Goal: Transaction & Acquisition: Purchase product/service

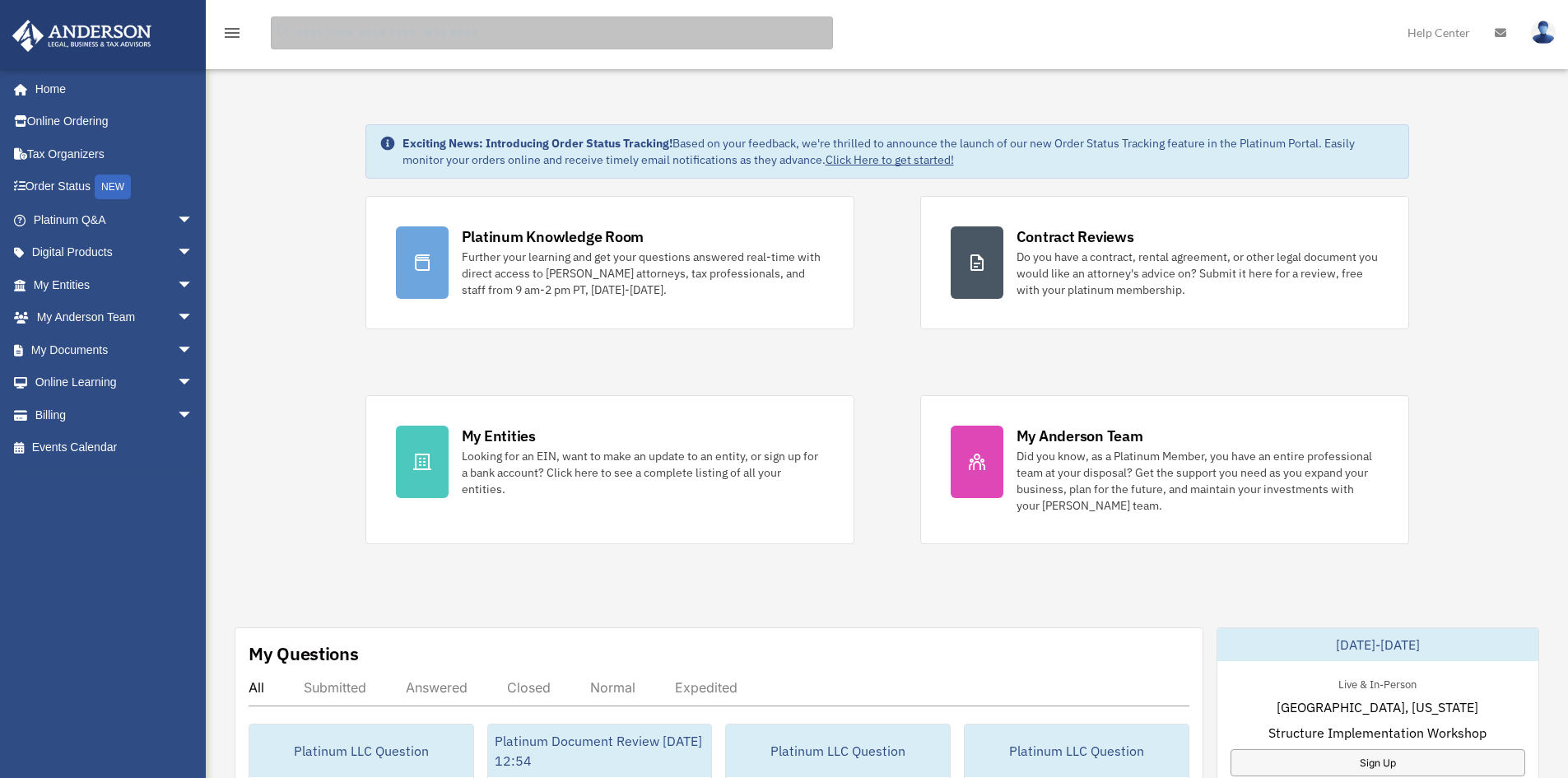
click at [354, 27] on input "search" at bounding box center [551, 33] width 562 height 33
type input "********"
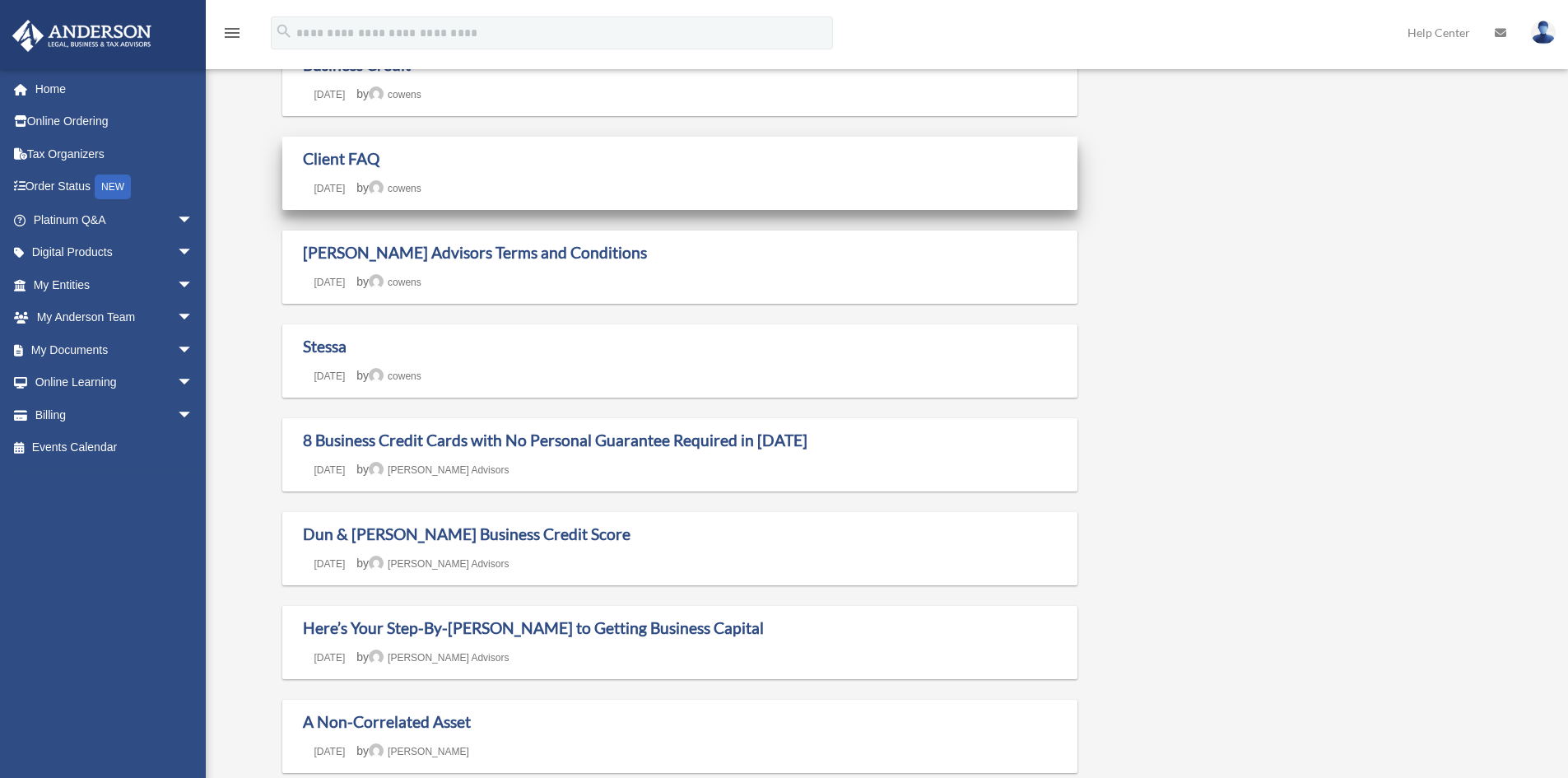
scroll to position [329, 0]
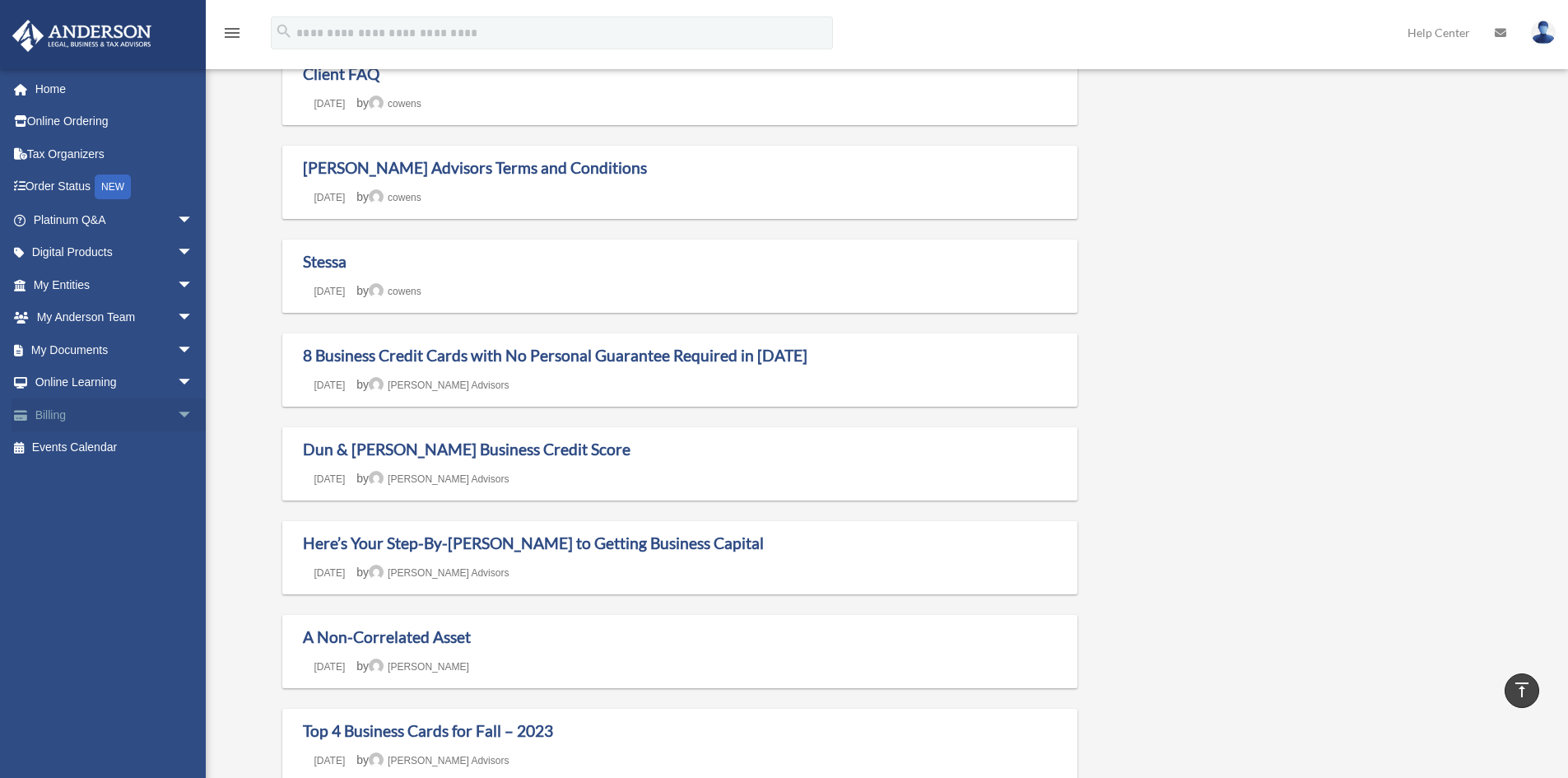
click at [52, 415] on link "Billing arrow_drop_down" at bounding box center [114, 415] width 207 height 33
click at [177, 410] on span "arrow_drop_down" at bounding box center [193, 415] width 33 height 33
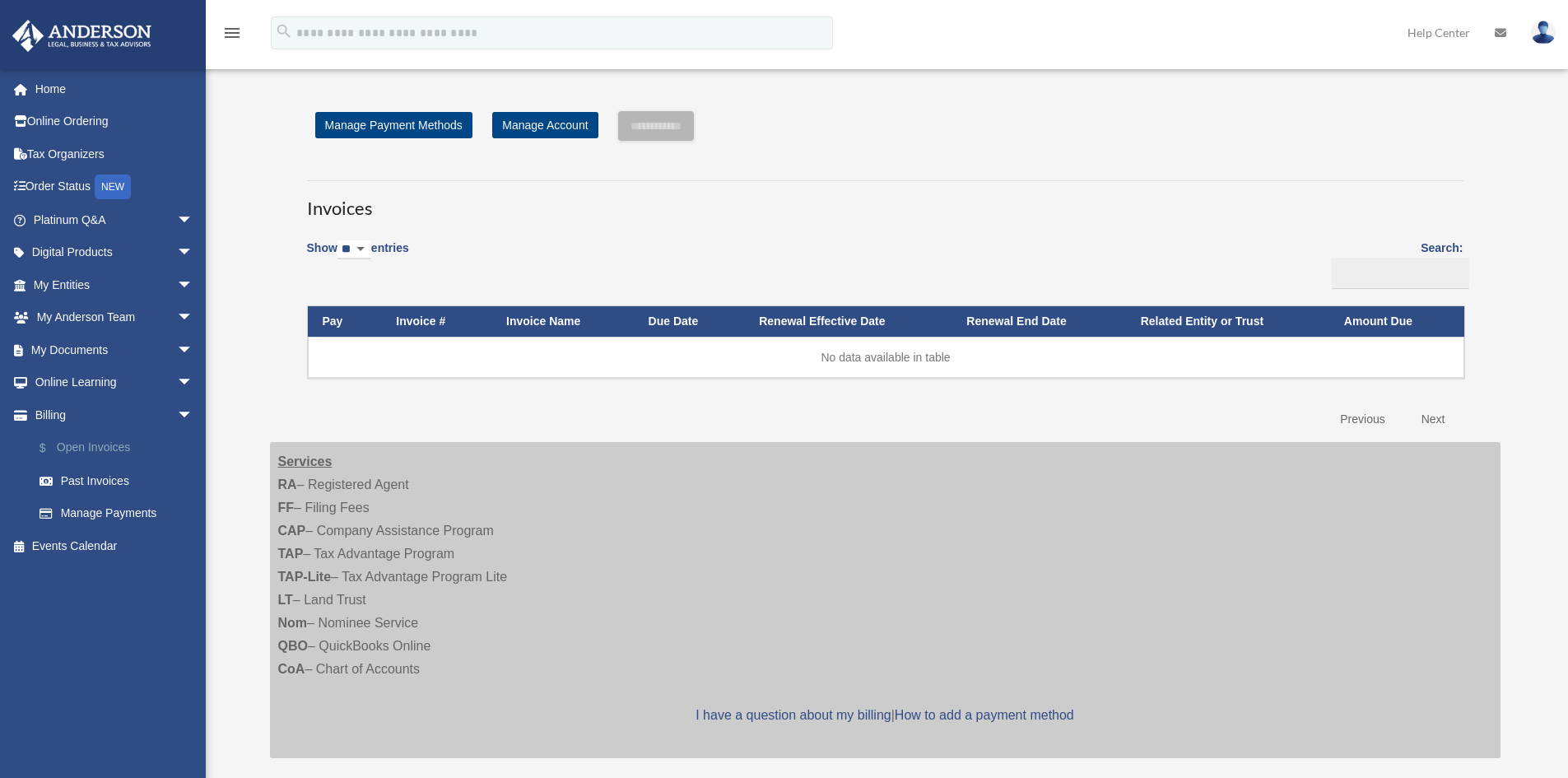
click at [90, 445] on link "$ Open Invoices" at bounding box center [120, 447] width 195 height 33
click at [95, 479] on link "Past Invoices" at bounding box center [120, 480] width 195 height 33
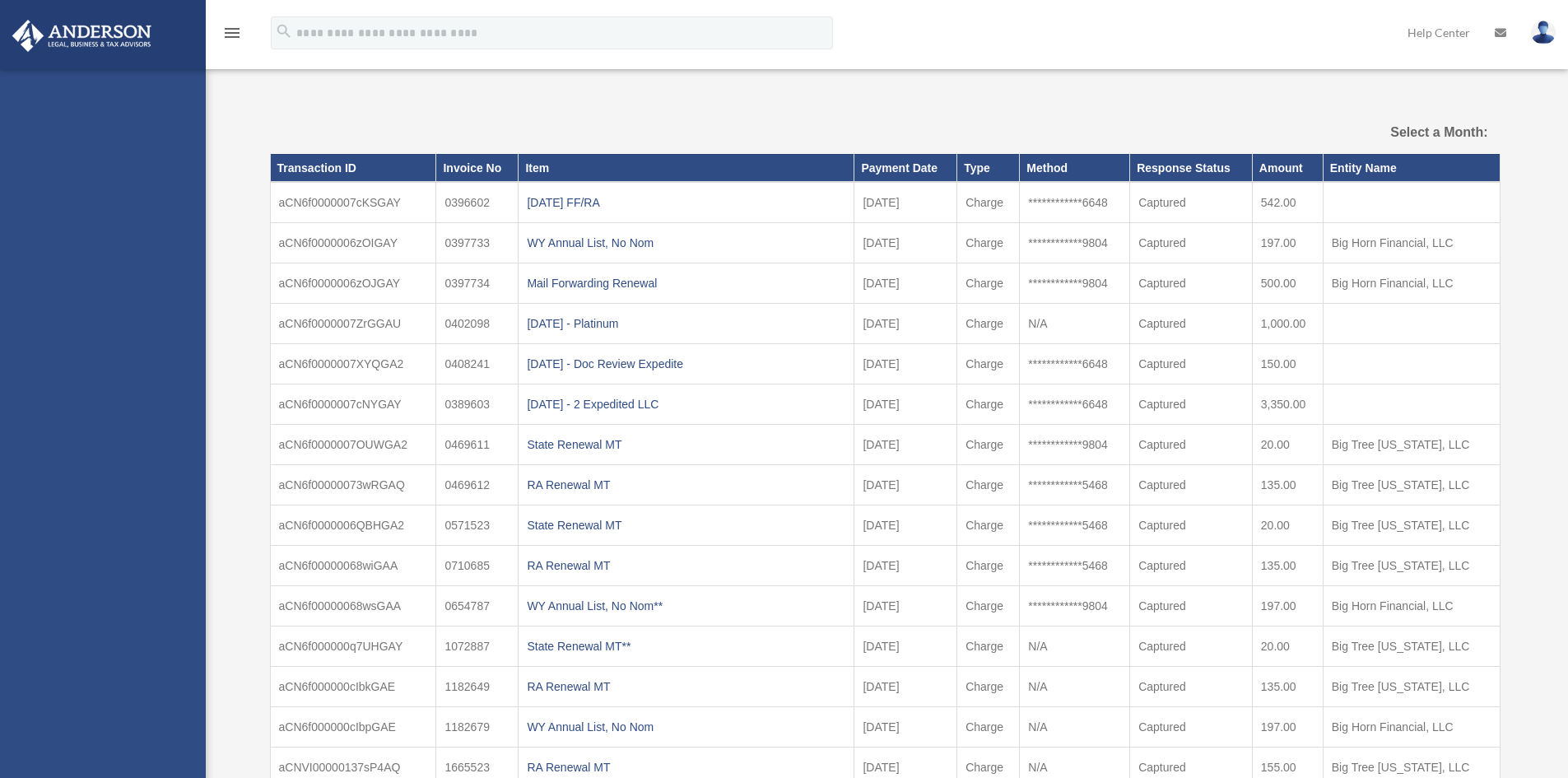
select select
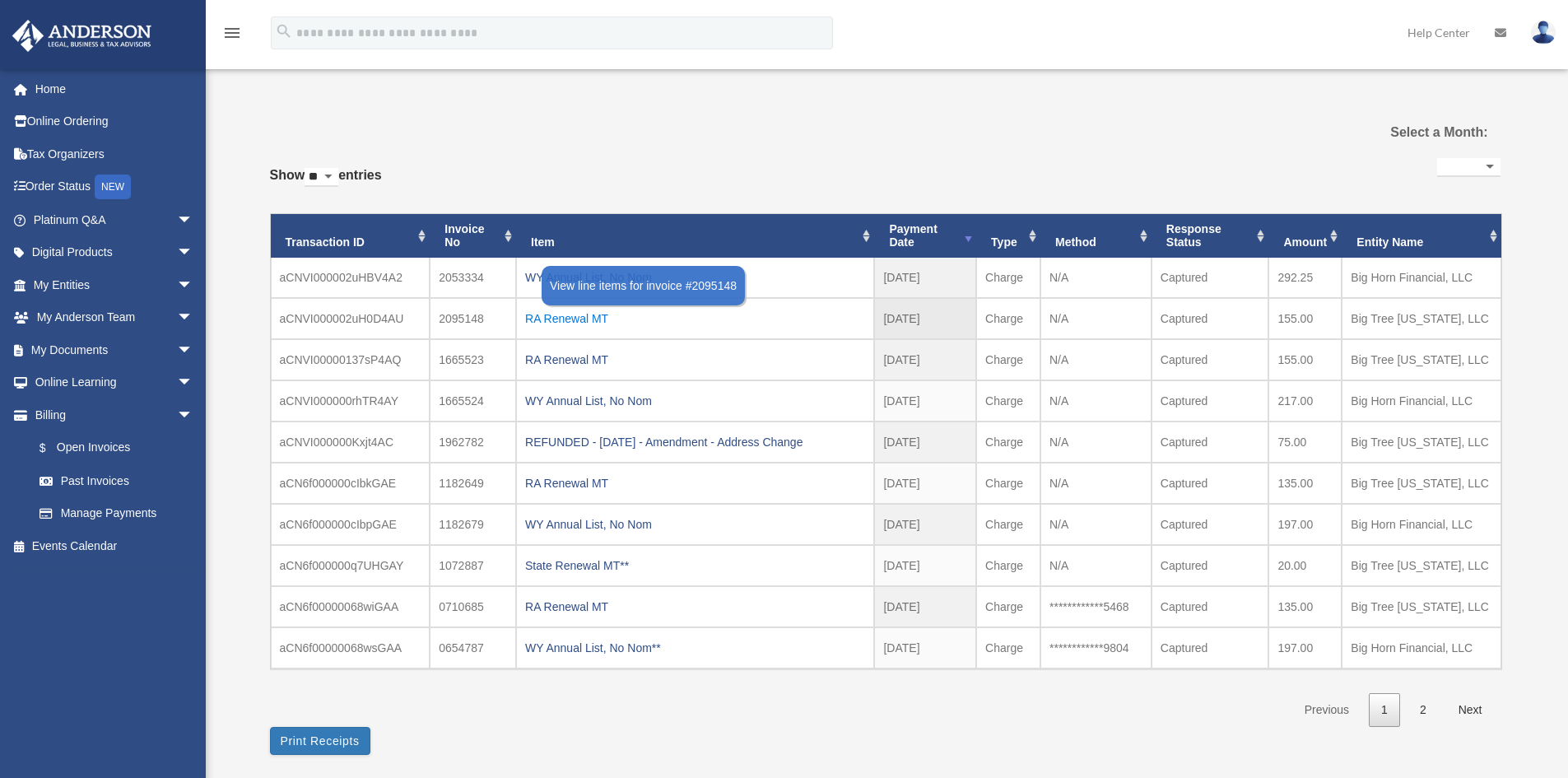
click at [570, 314] on div "RA Renewal MT" at bounding box center [695, 318] width 340 height 23
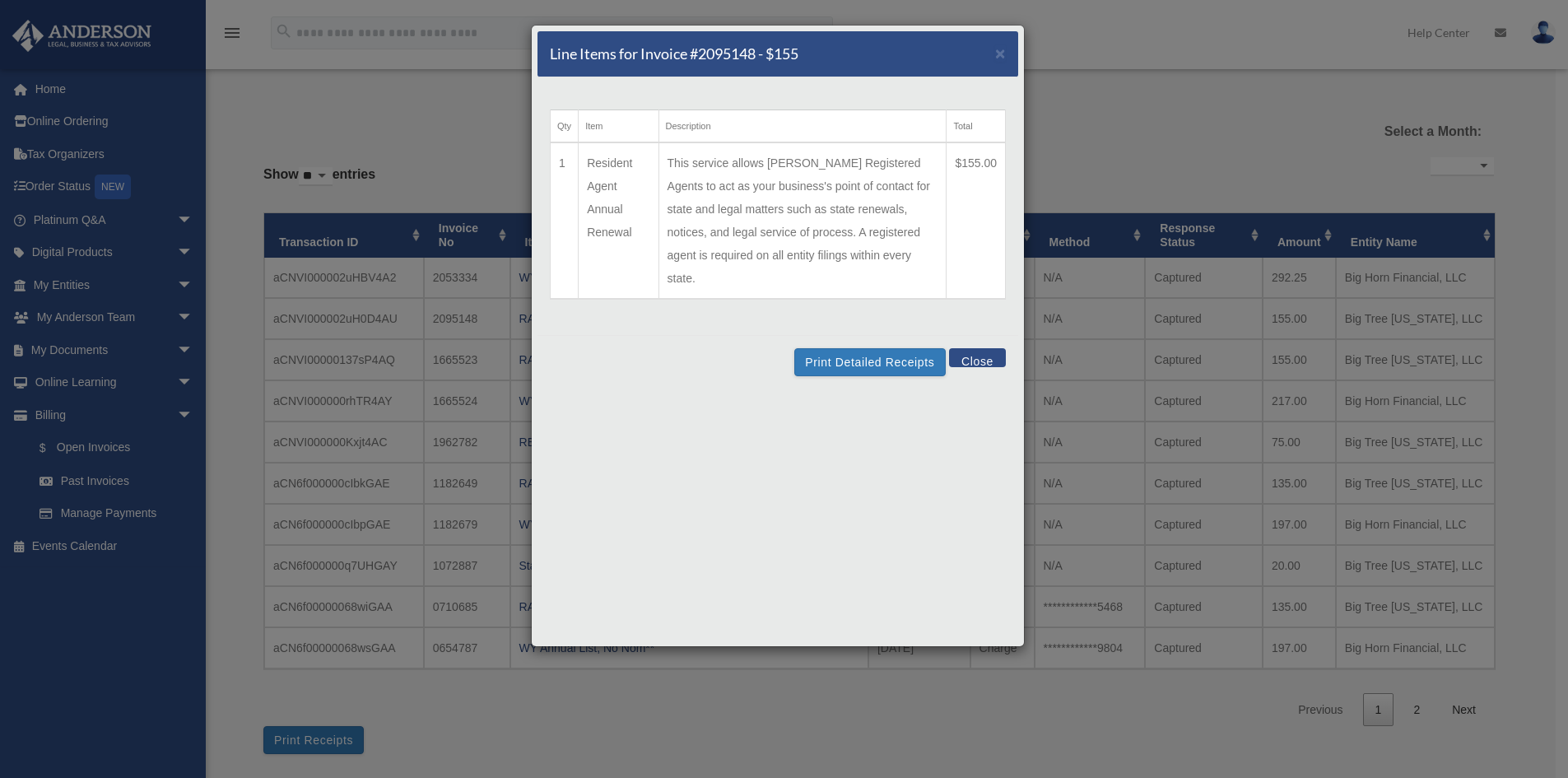
click at [985, 348] on button "Close" at bounding box center [977, 357] width 57 height 19
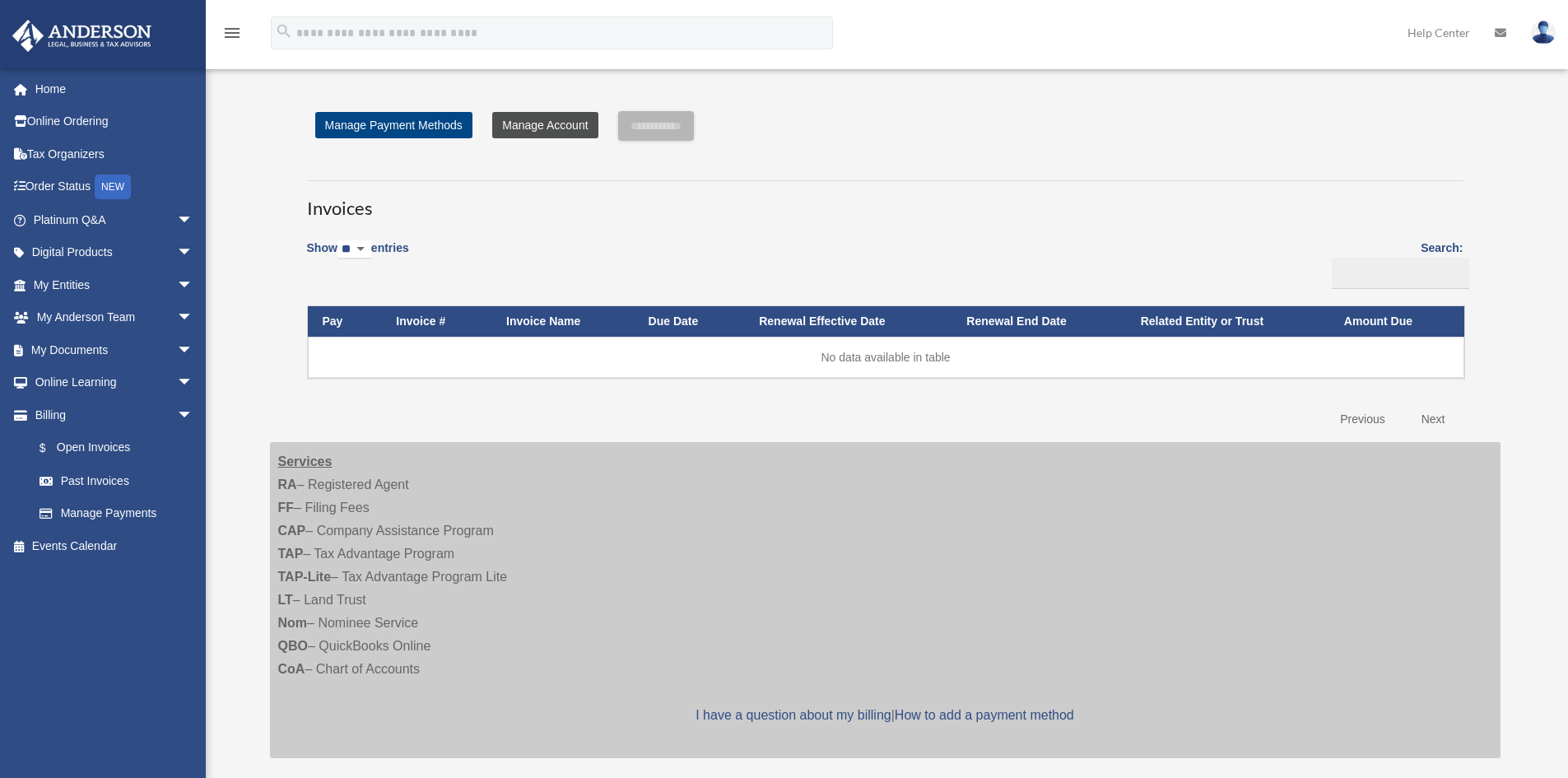
click at [542, 119] on link "Manage Account" at bounding box center [544, 125] width 106 height 27
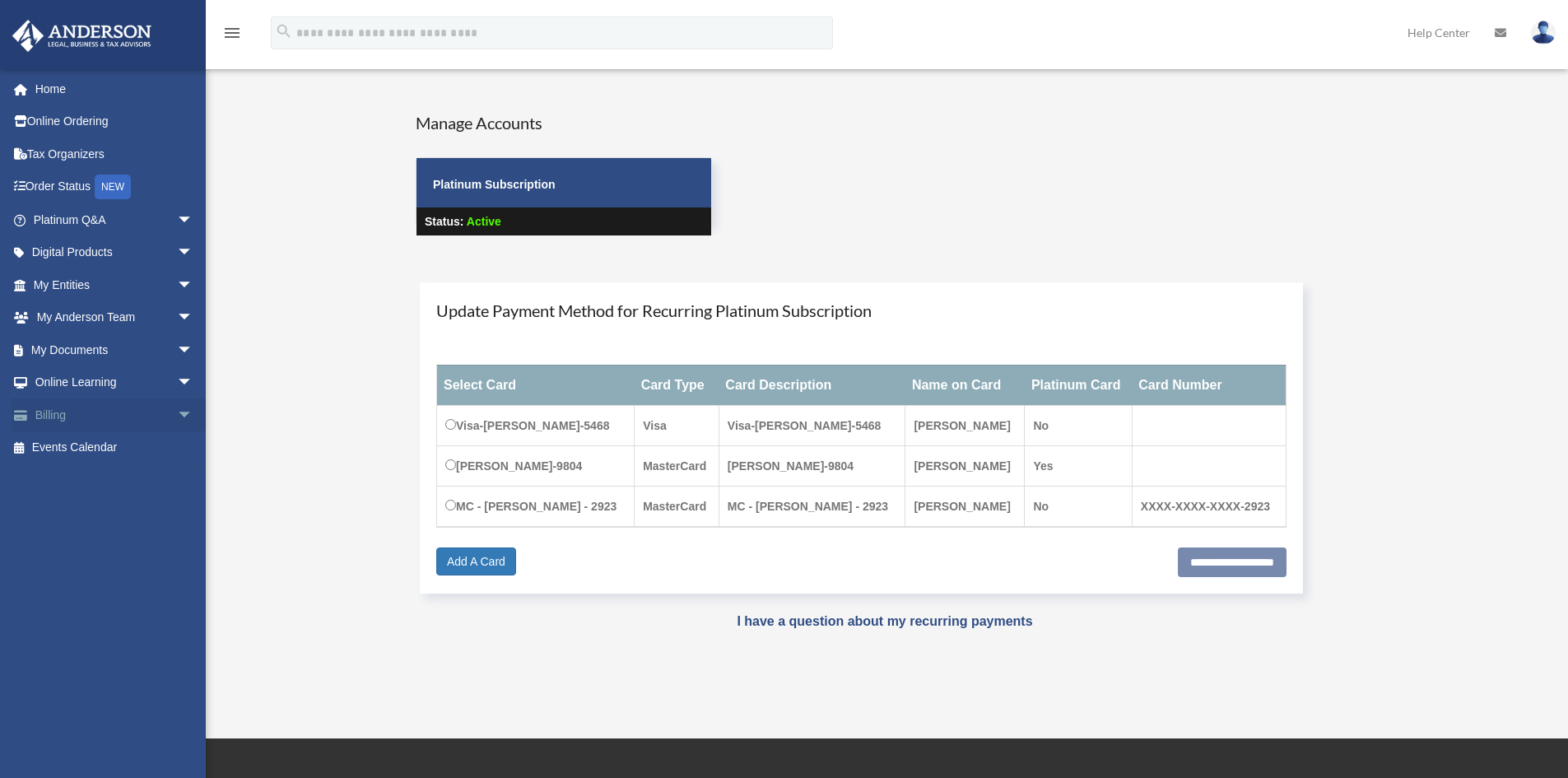
click at [177, 416] on span "arrow_drop_down" at bounding box center [193, 415] width 33 height 33
click at [103, 442] on link "$ Open Invoices" at bounding box center [120, 447] width 195 height 33
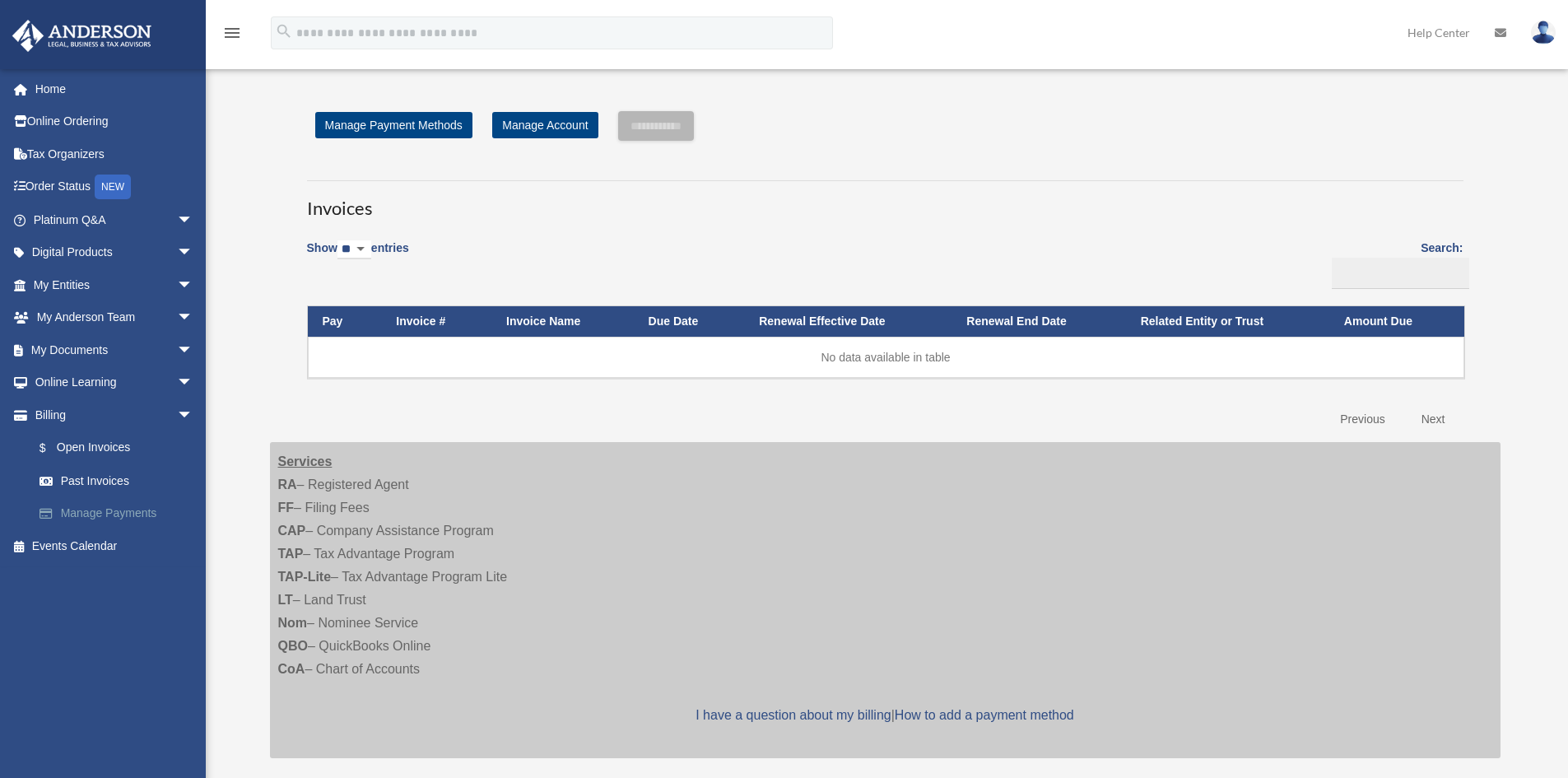
click at [105, 514] on link "Manage Payments" at bounding box center [120, 514] width 195 height 33
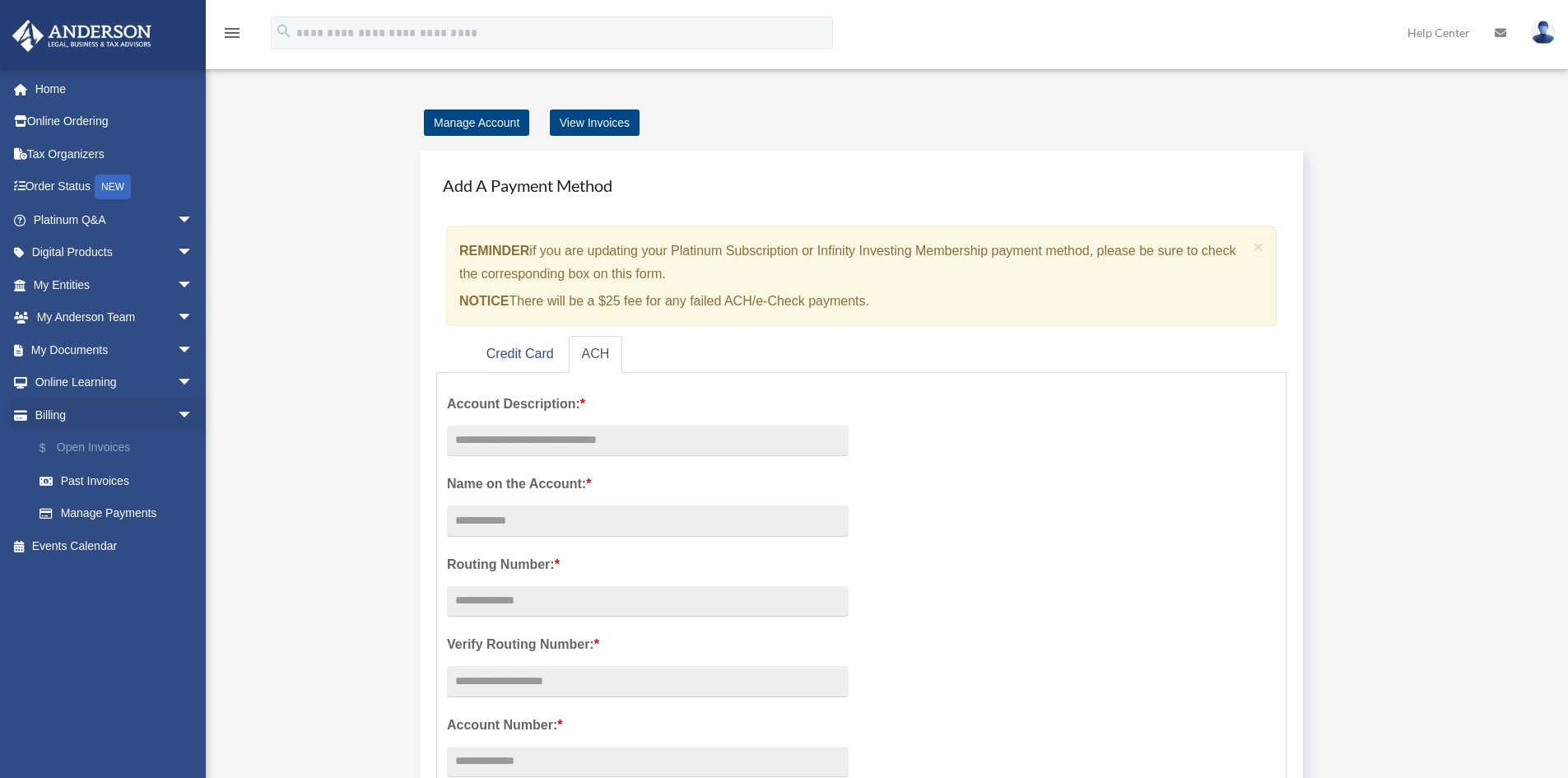
click at [97, 445] on link "$ Open Invoices" at bounding box center [120, 447] width 195 height 33
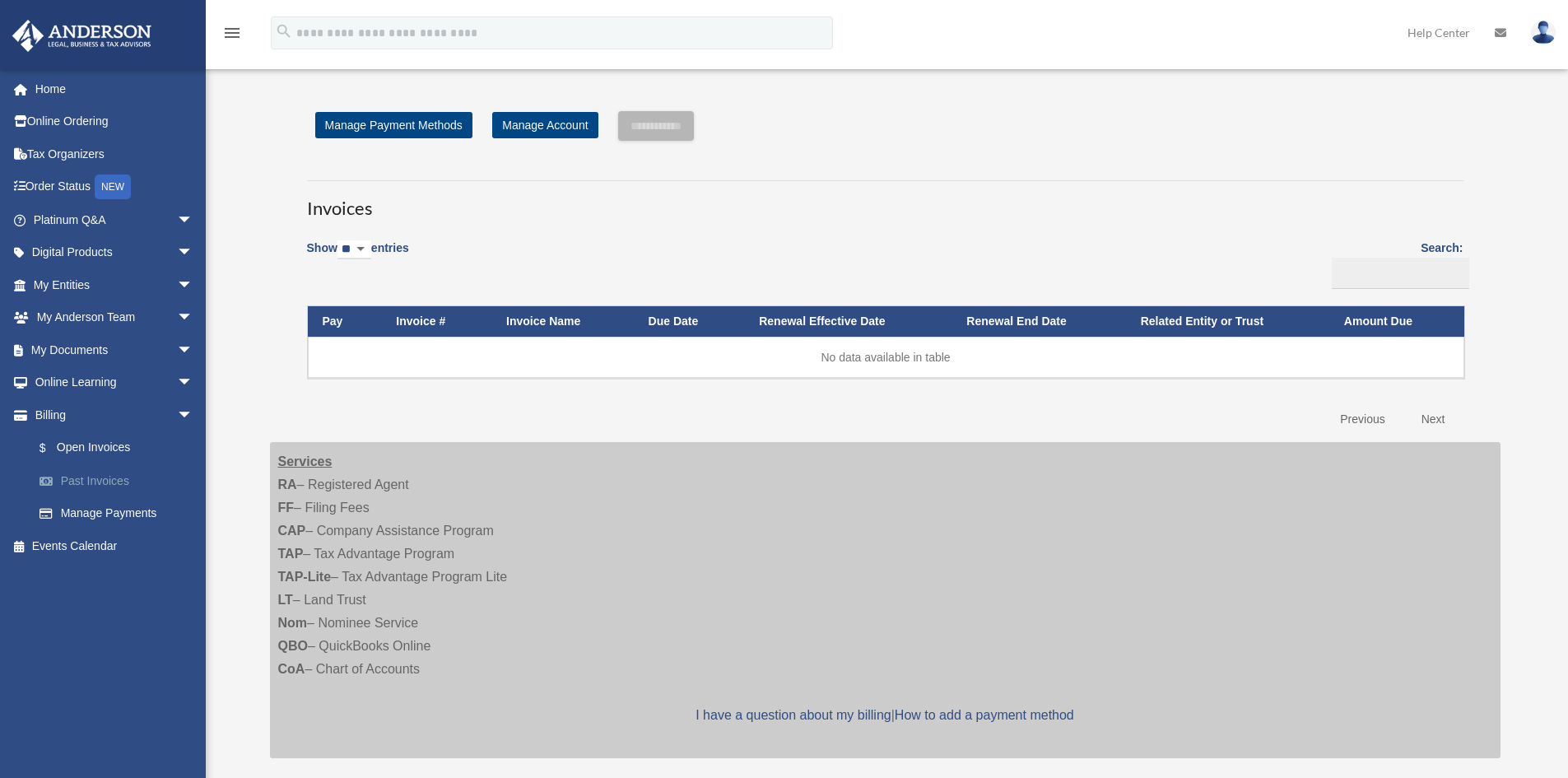
click at [78, 481] on link "Past Invoices" at bounding box center [120, 480] width 195 height 33
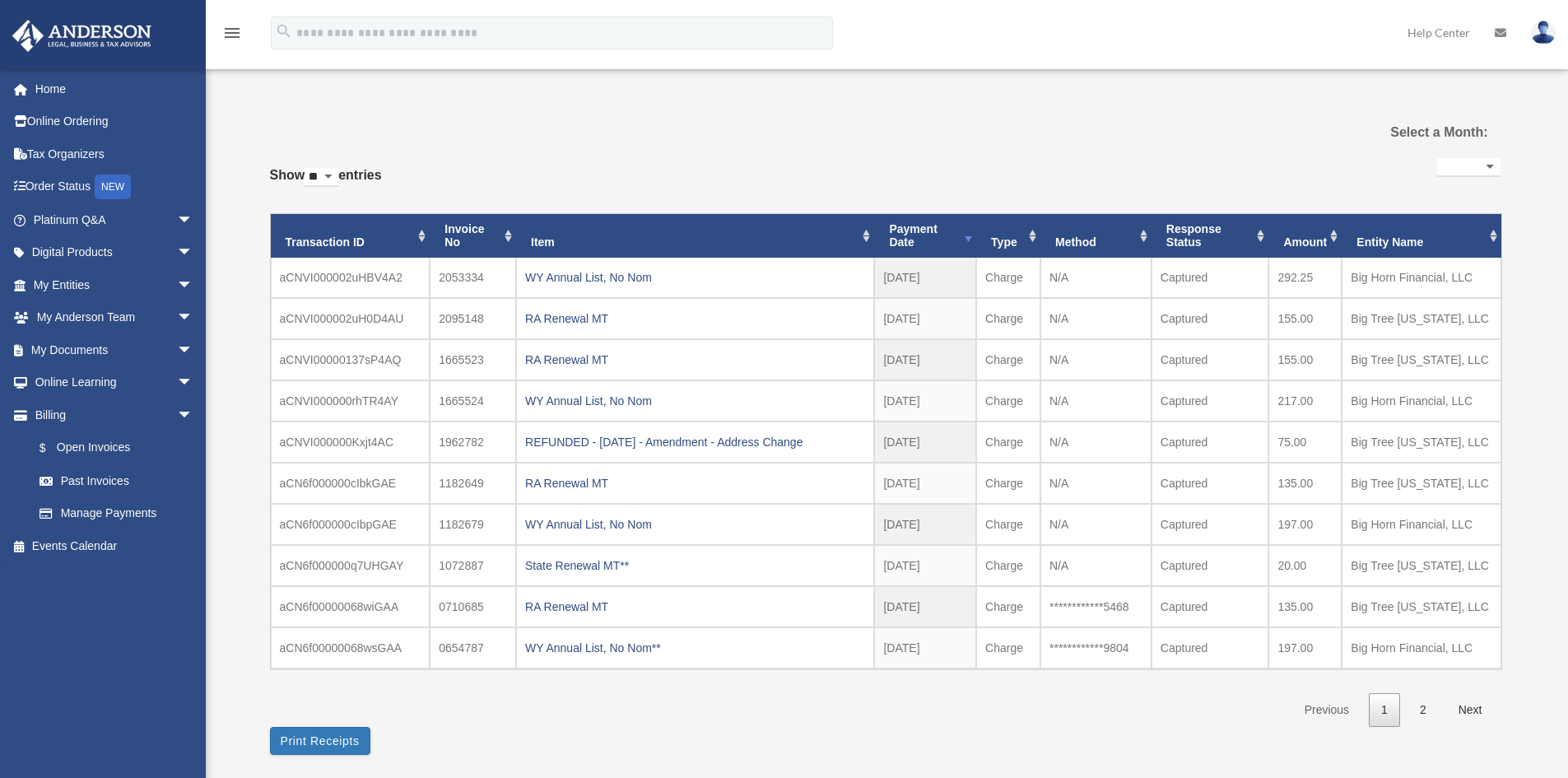
select select
click at [1543, 37] on img at bounding box center [1542, 33] width 25 height 24
click at [1494, 31] on icon at bounding box center [1499, 33] width 11 height 11
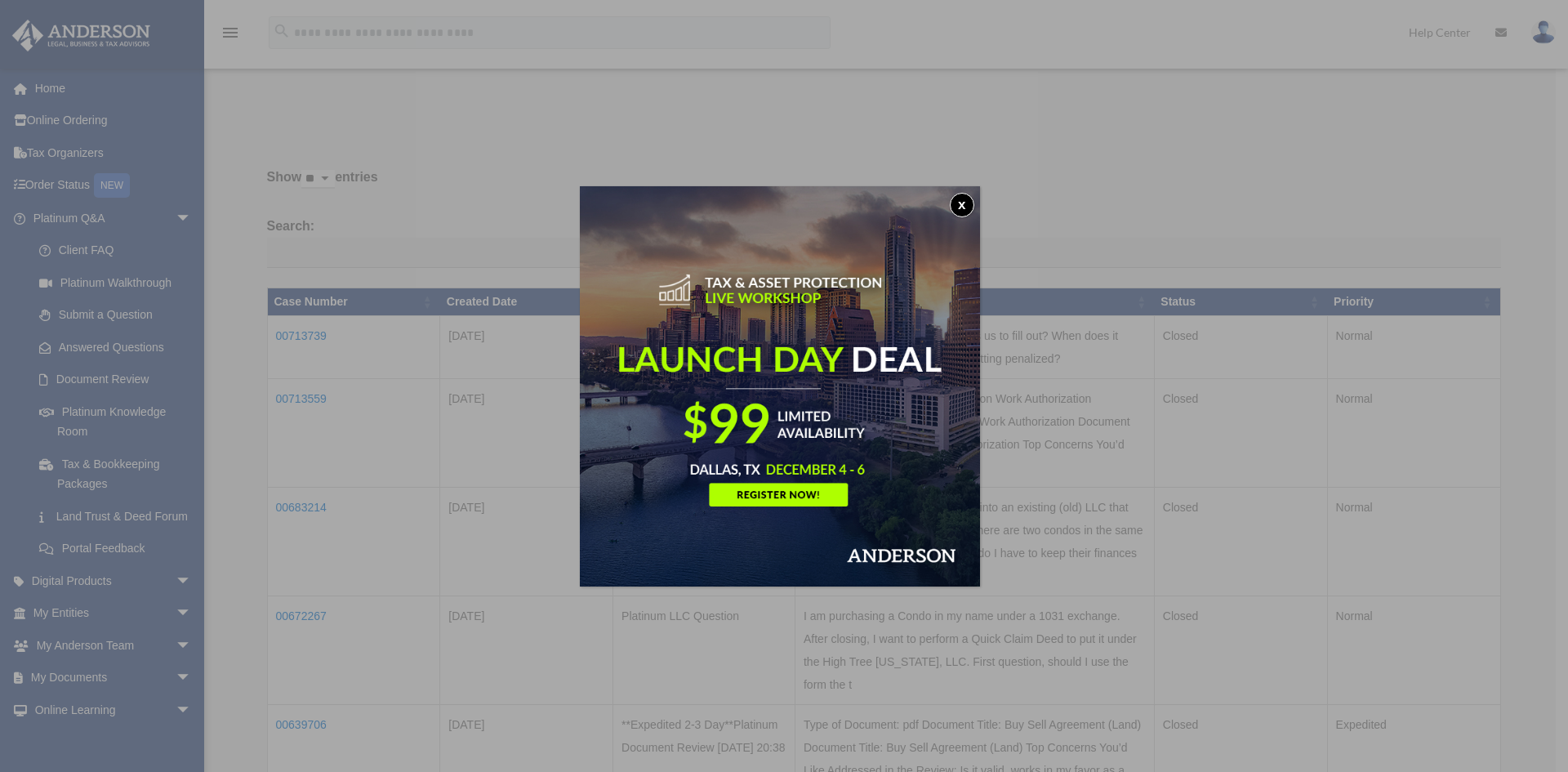
click at [969, 200] on button "x" at bounding box center [962, 205] width 25 height 25
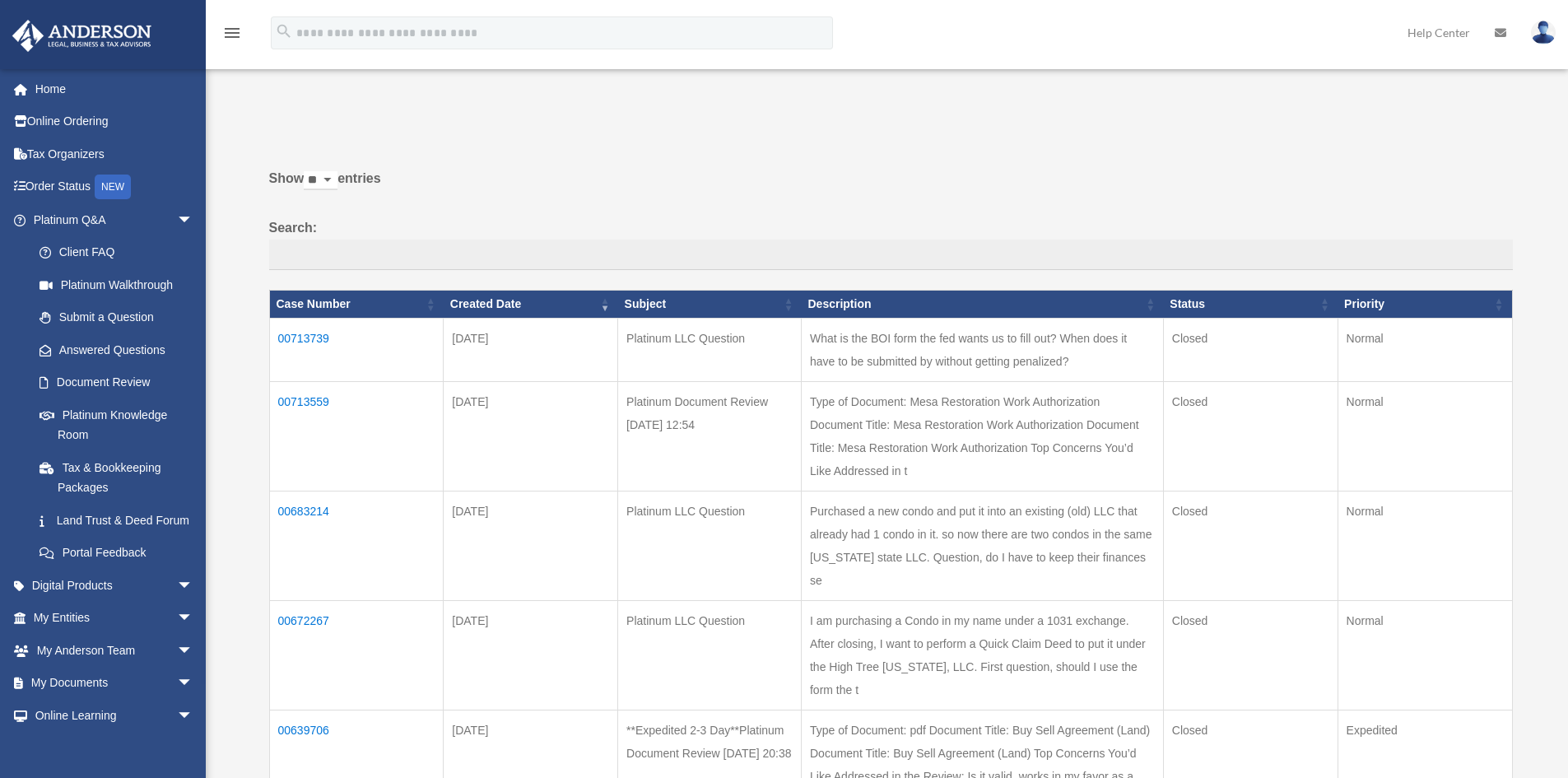
click at [234, 33] on icon "menu" at bounding box center [232, 33] width 20 height 20
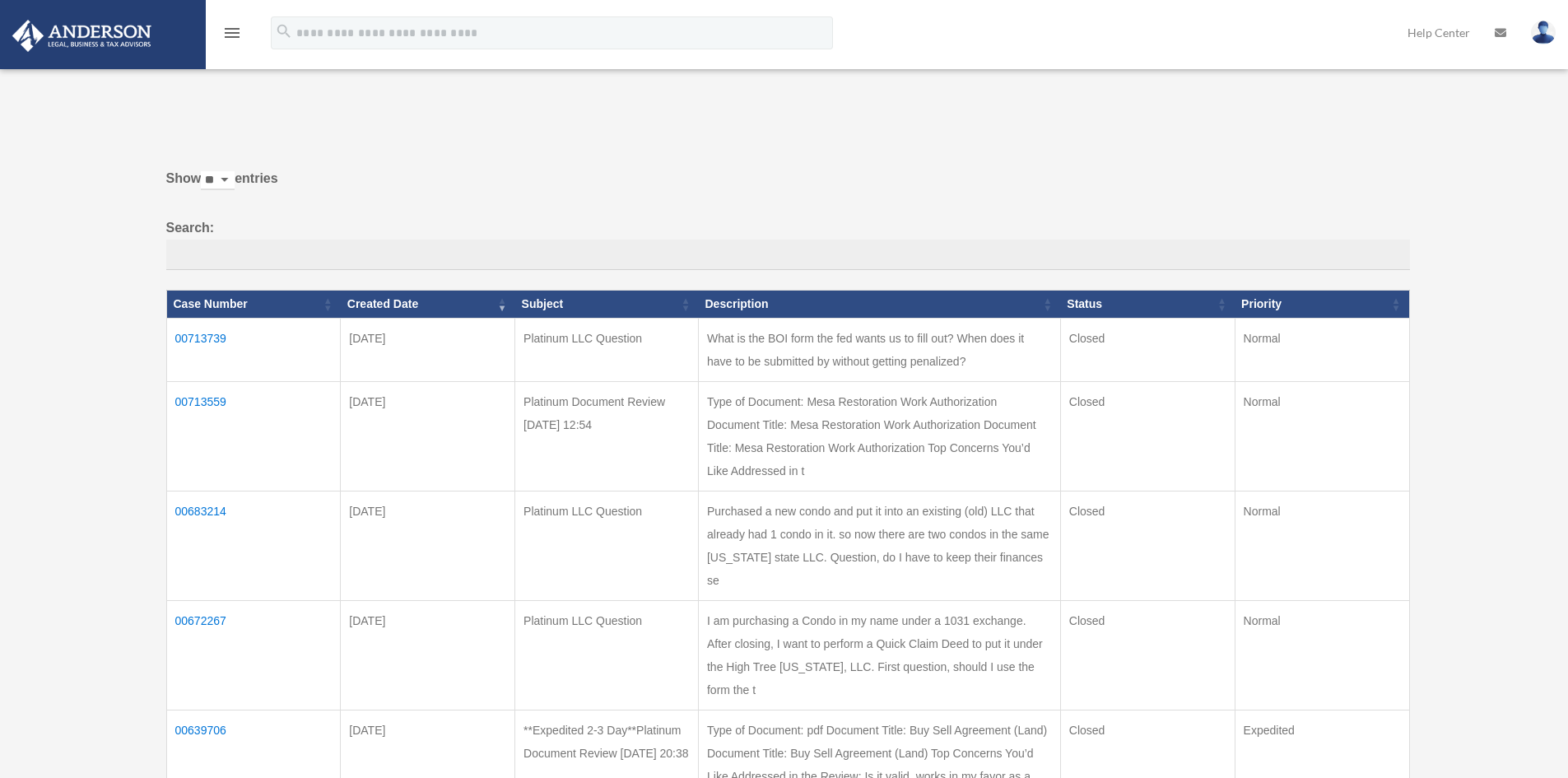
click at [234, 31] on icon "menu" at bounding box center [232, 33] width 20 height 20
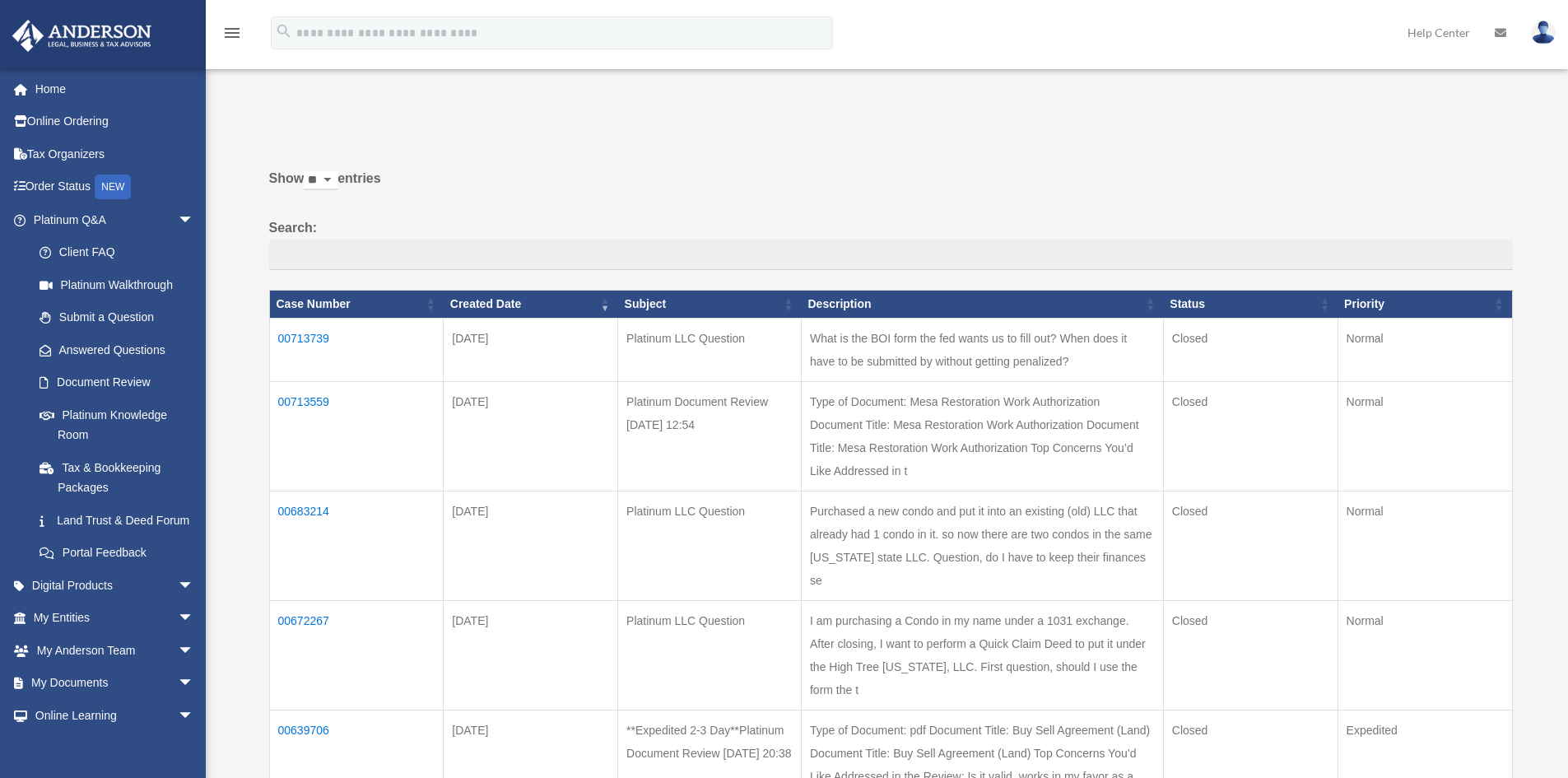
click at [1546, 31] on img at bounding box center [1542, 33] width 25 height 24
click at [56, 85] on link "Home" at bounding box center [114, 88] width 207 height 33
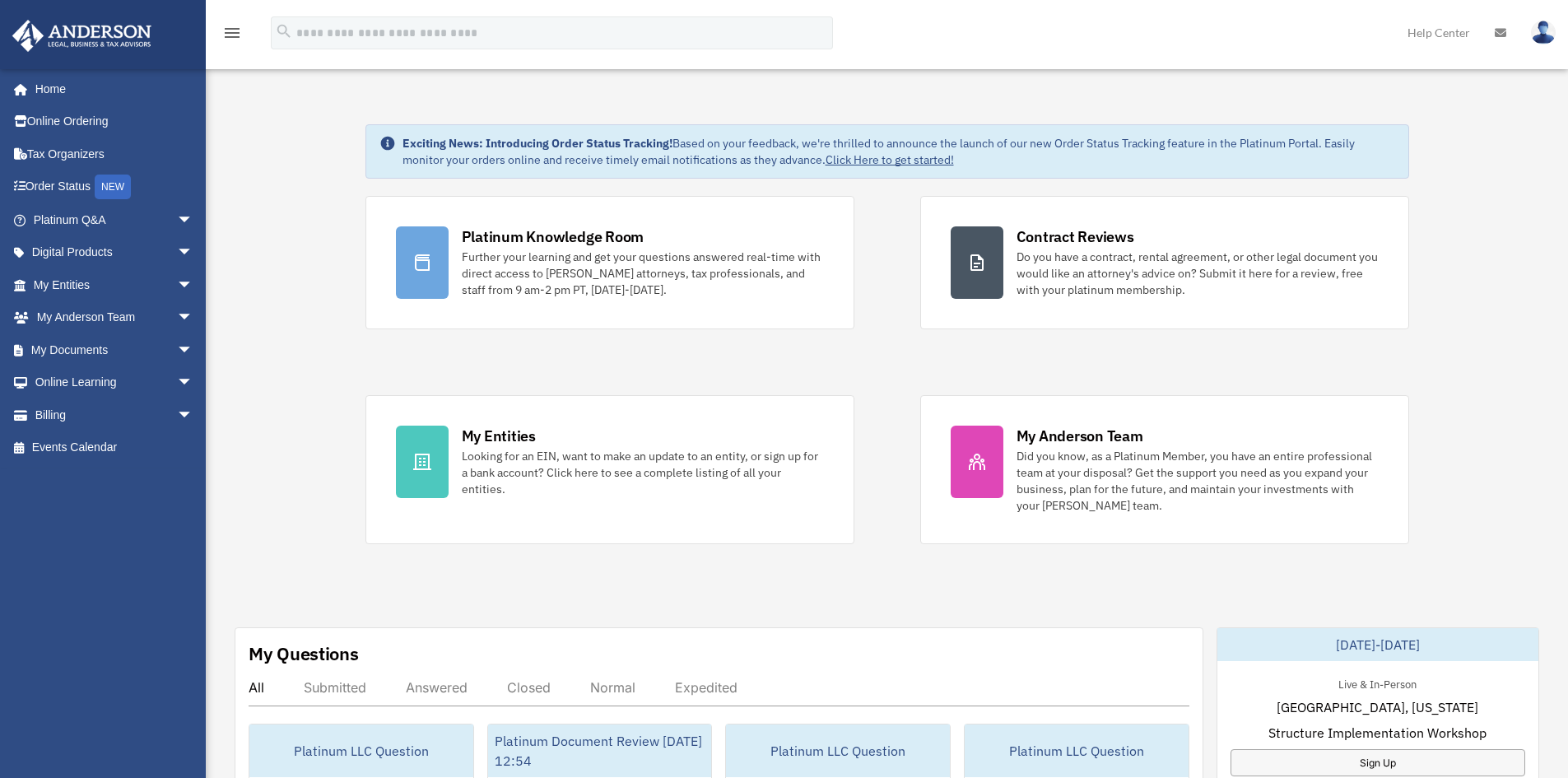
click at [236, 27] on icon "menu" at bounding box center [232, 33] width 20 height 20
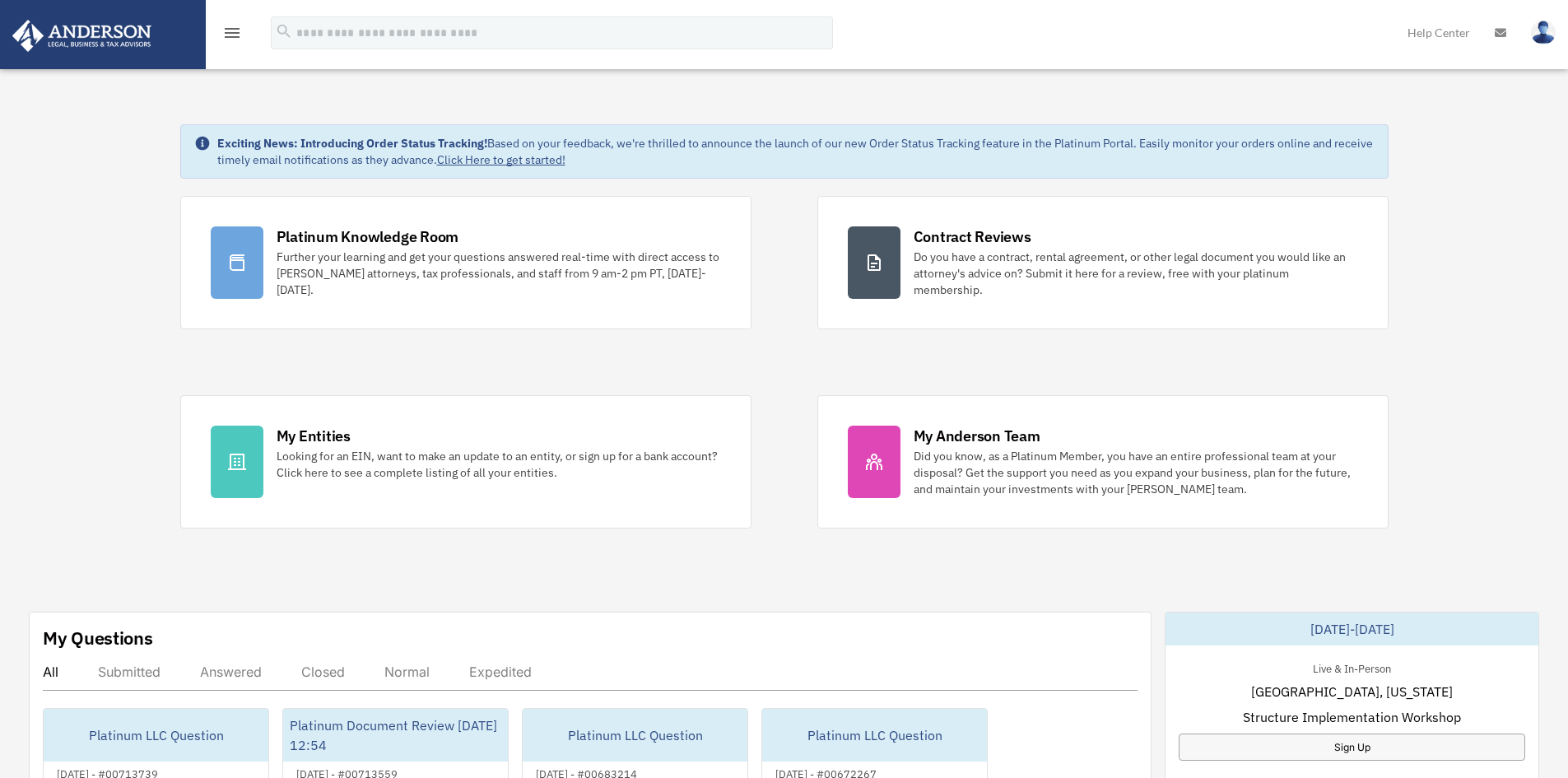
click at [236, 27] on icon "menu" at bounding box center [232, 33] width 20 height 20
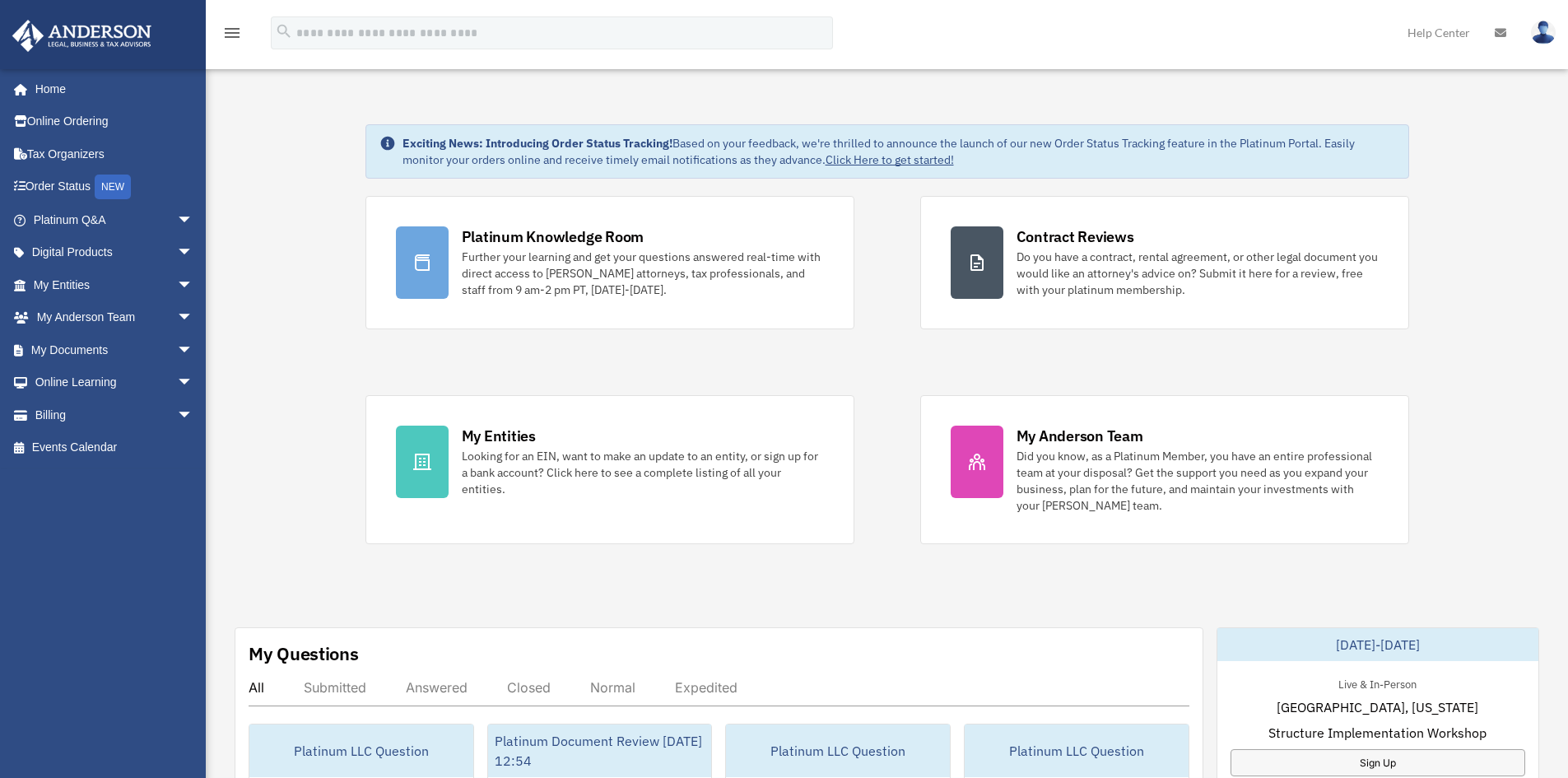
drag, startPoint x: 1542, startPoint y: 37, endPoint x: 1329, endPoint y: 28, distance: 213.2
click at [1329, 28] on div "menu search Site Menu add smtexas@outlook.com My Profile Reset Password Logout …" at bounding box center [783, 40] width 1543 height 56
click at [226, 29] on icon "menu" at bounding box center [232, 33] width 20 height 20
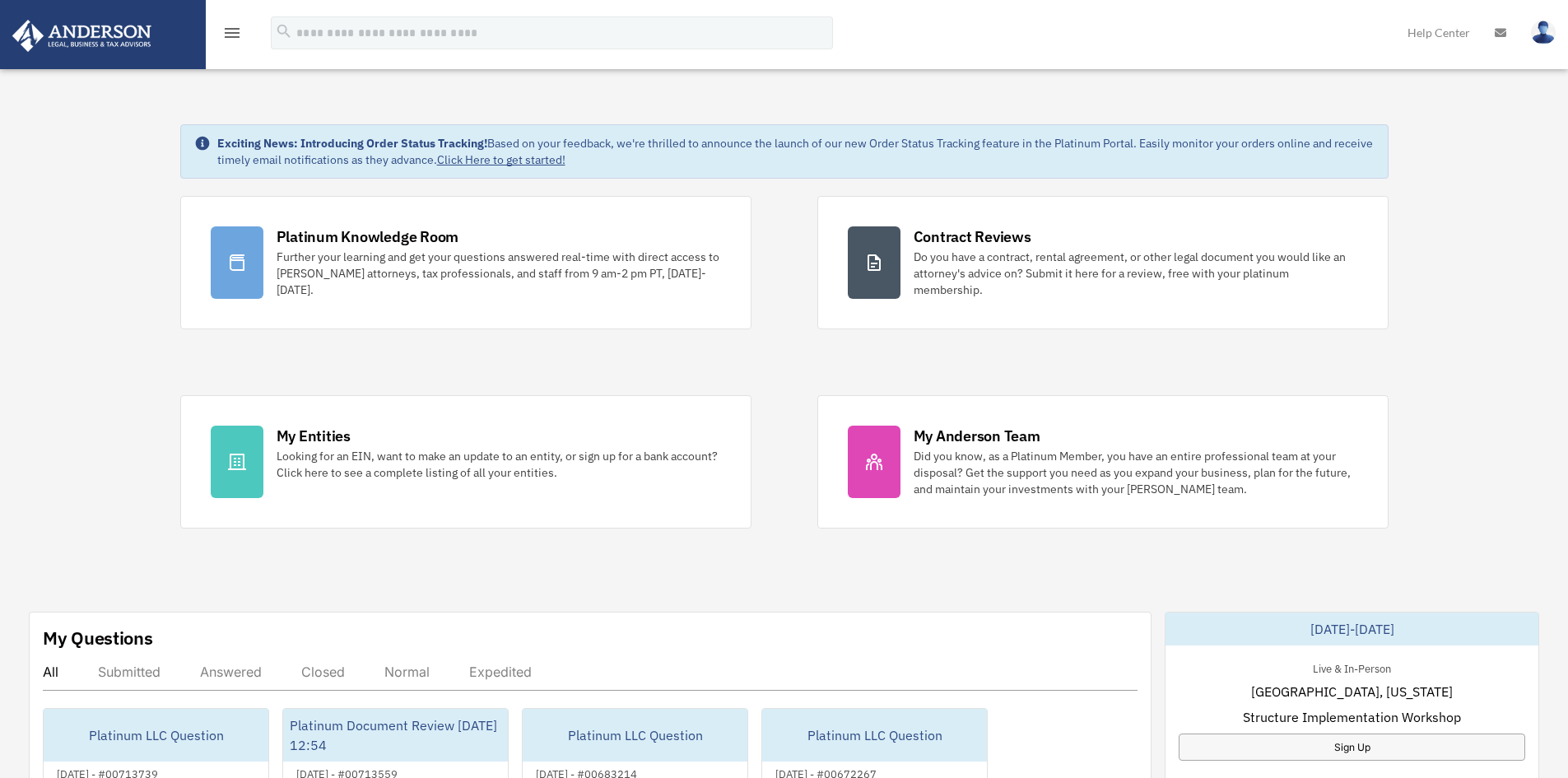
click at [240, 29] on icon "menu" at bounding box center [232, 33] width 20 height 20
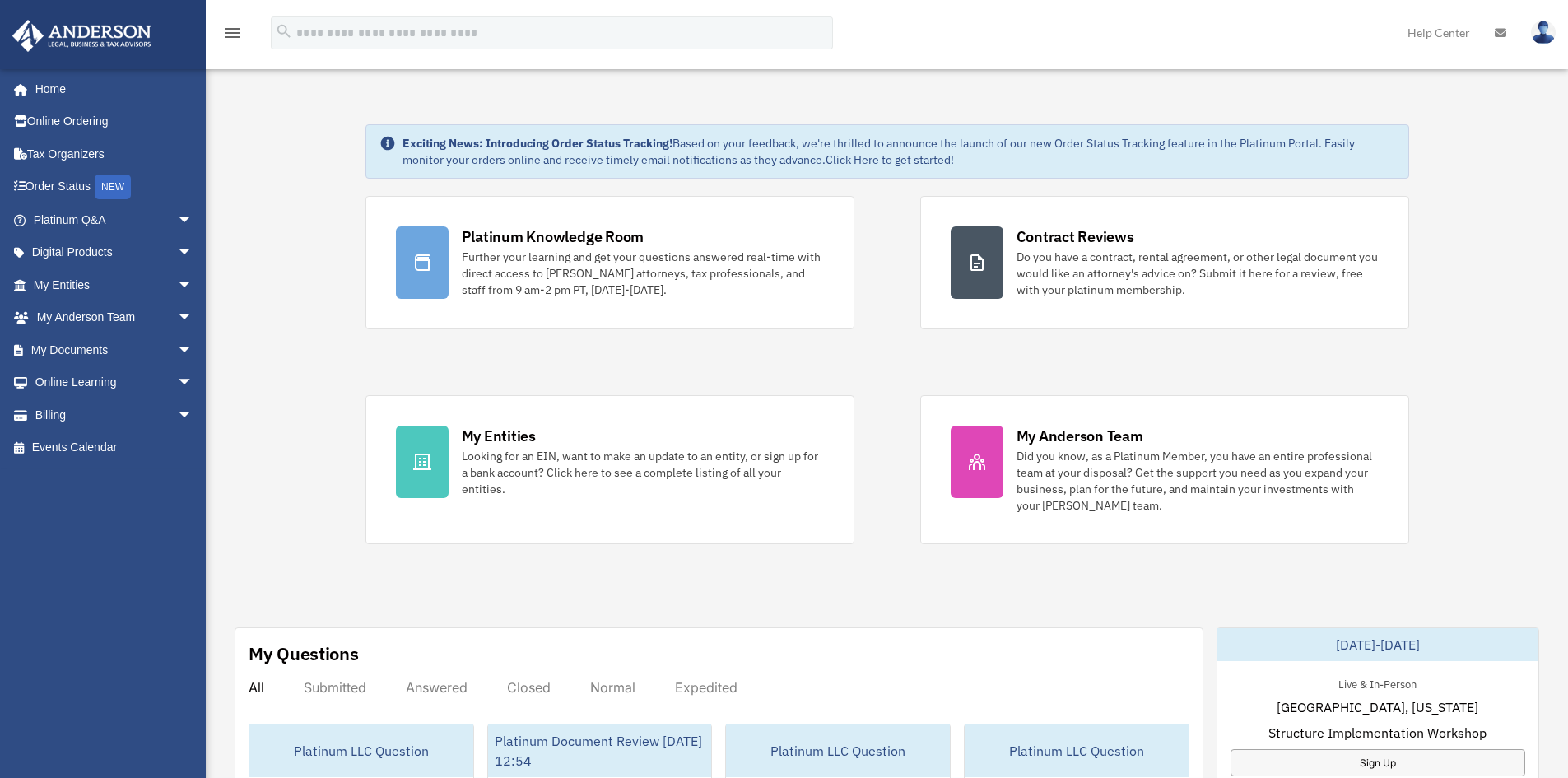
click at [232, 32] on icon "menu" at bounding box center [232, 33] width 20 height 20
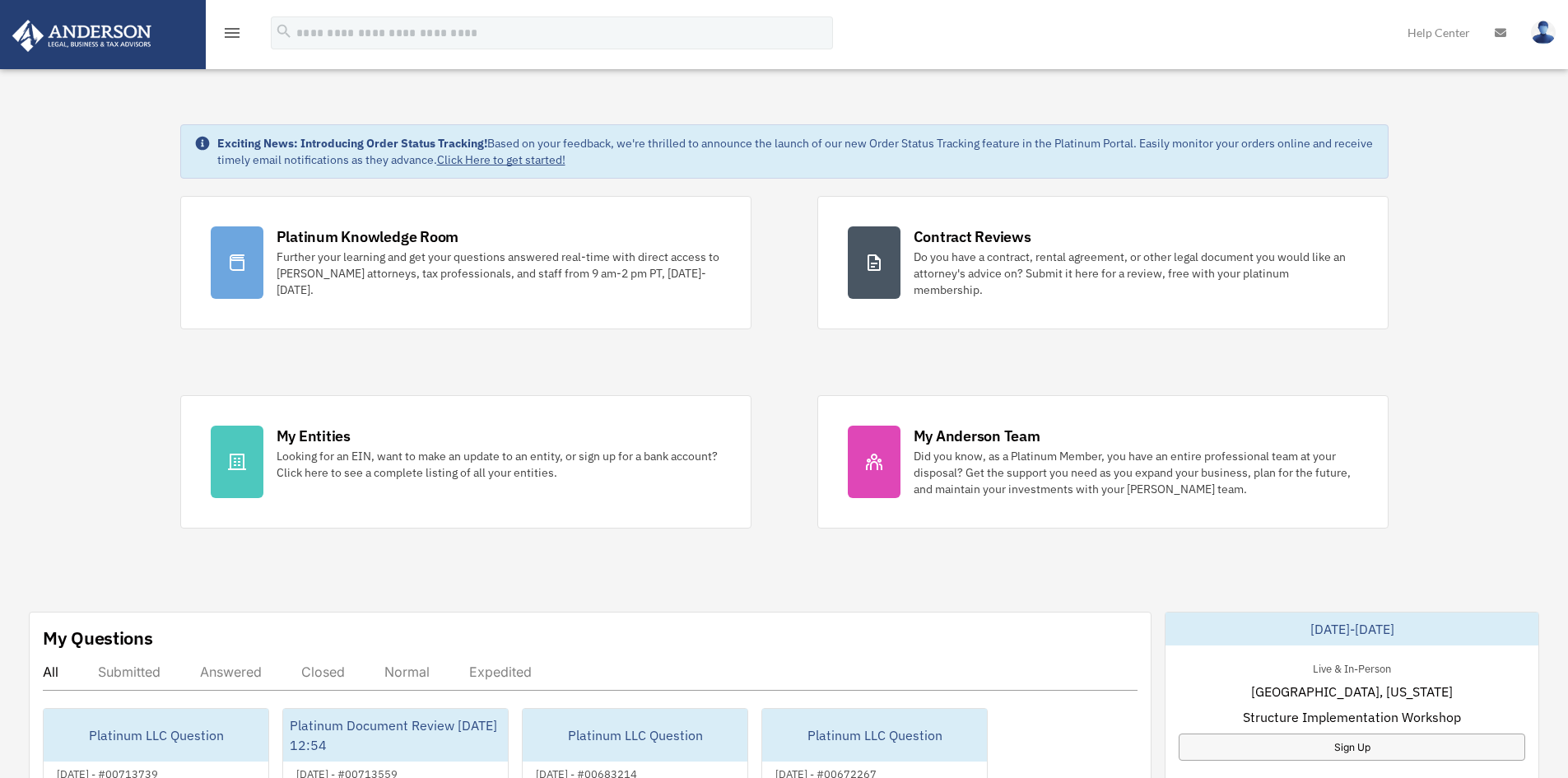
click at [232, 32] on icon "menu" at bounding box center [232, 33] width 20 height 20
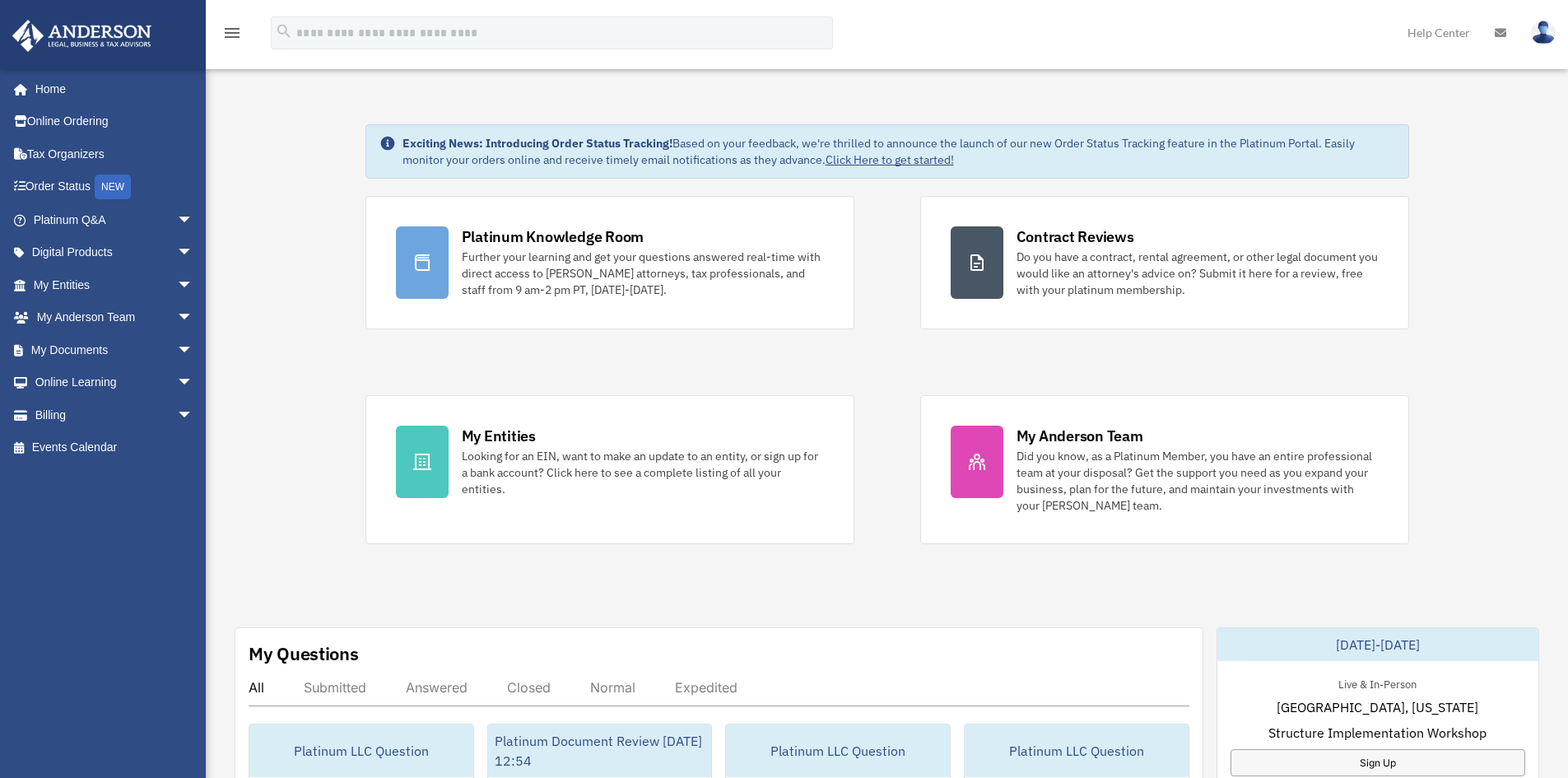
click at [232, 32] on icon "menu" at bounding box center [232, 33] width 20 height 20
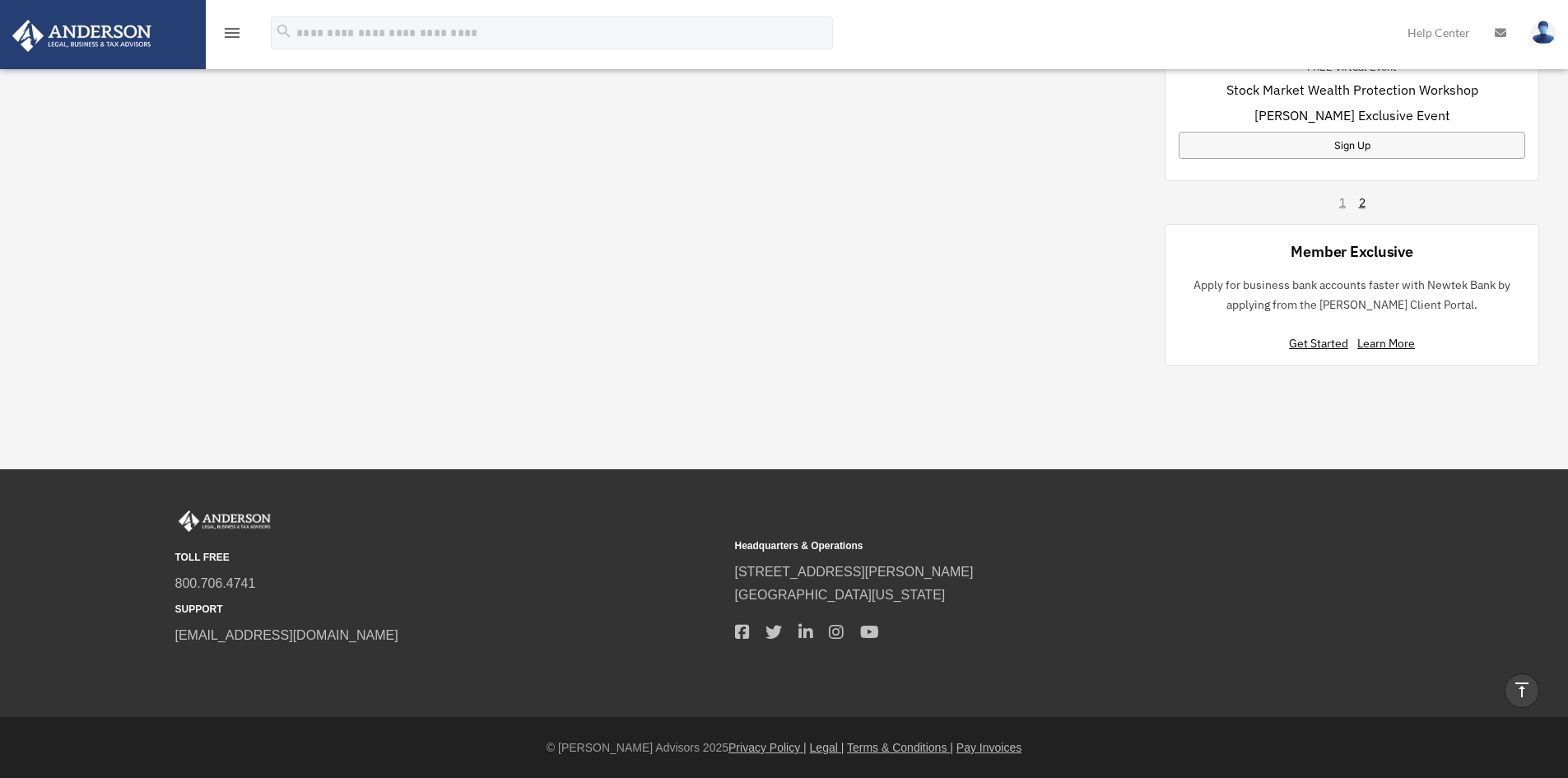
scroll to position [1155, 0]
click at [1522, 688] on icon "vertical_align_top" at bounding box center [1521, 690] width 20 height 20
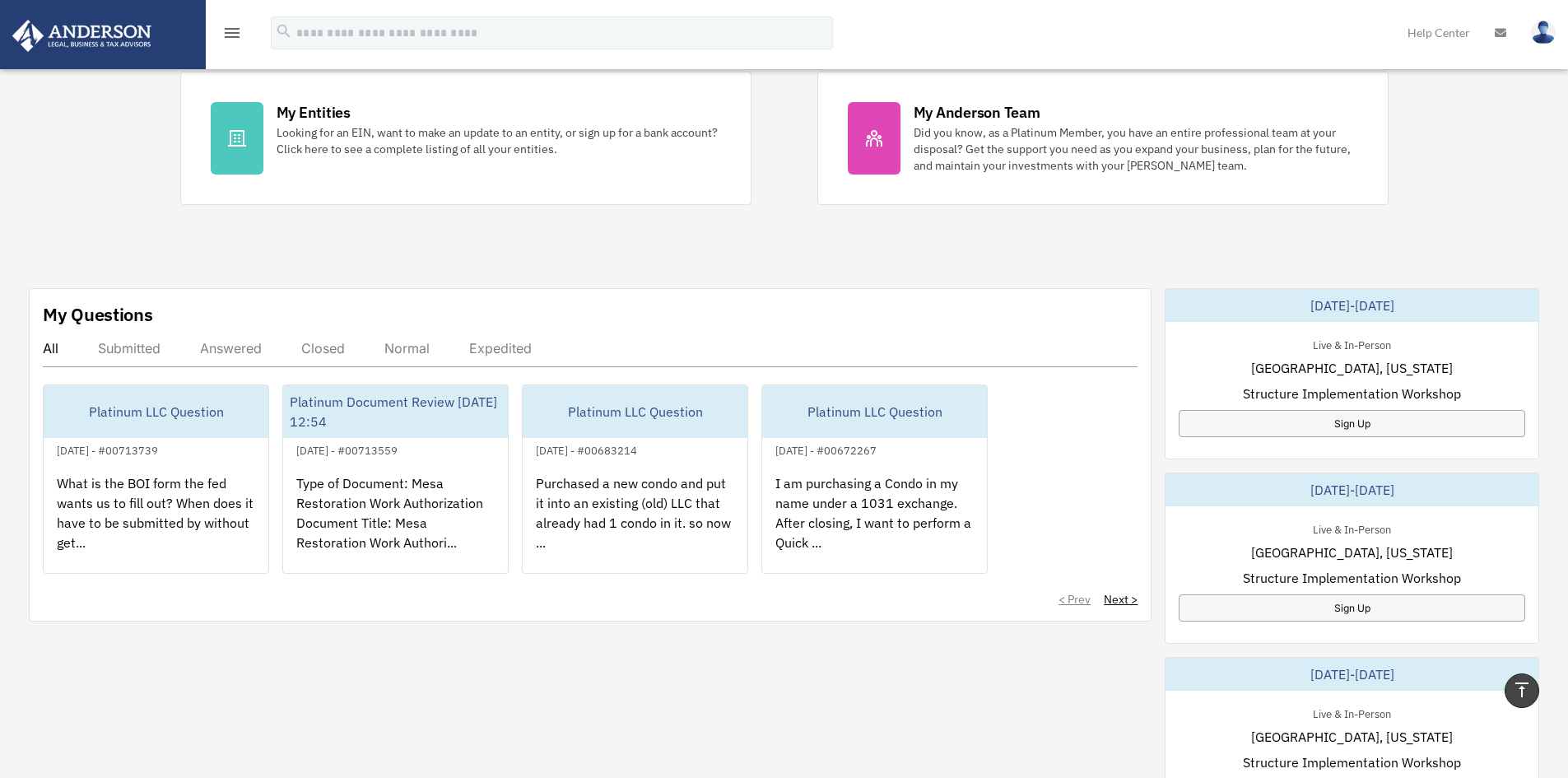
scroll to position [0, 0]
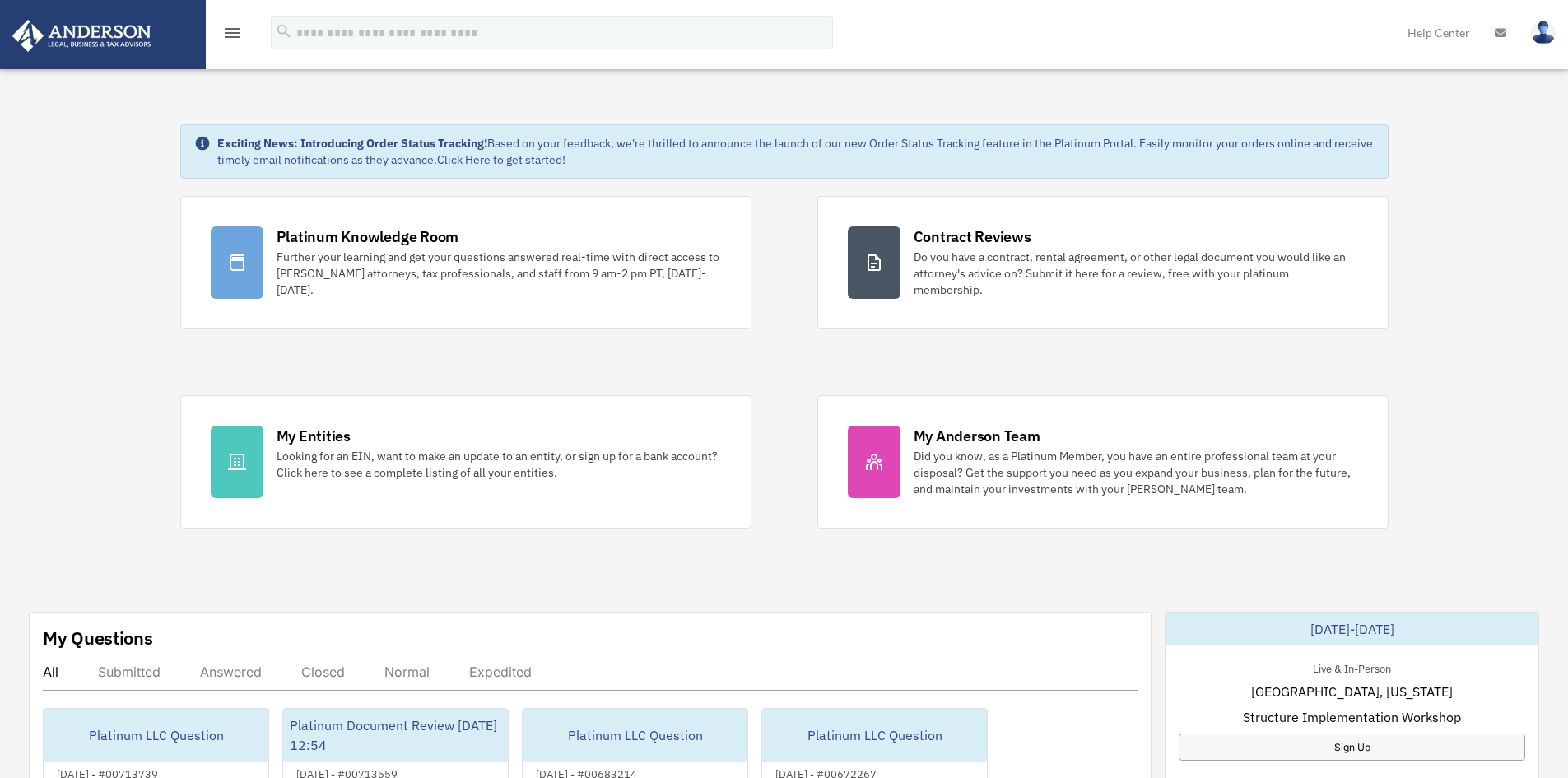
click at [125, 29] on img at bounding box center [82, 35] width 149 height 32
click at [240, 27] on icon "menu" at bounding box center [232, 33] width 20 height 20
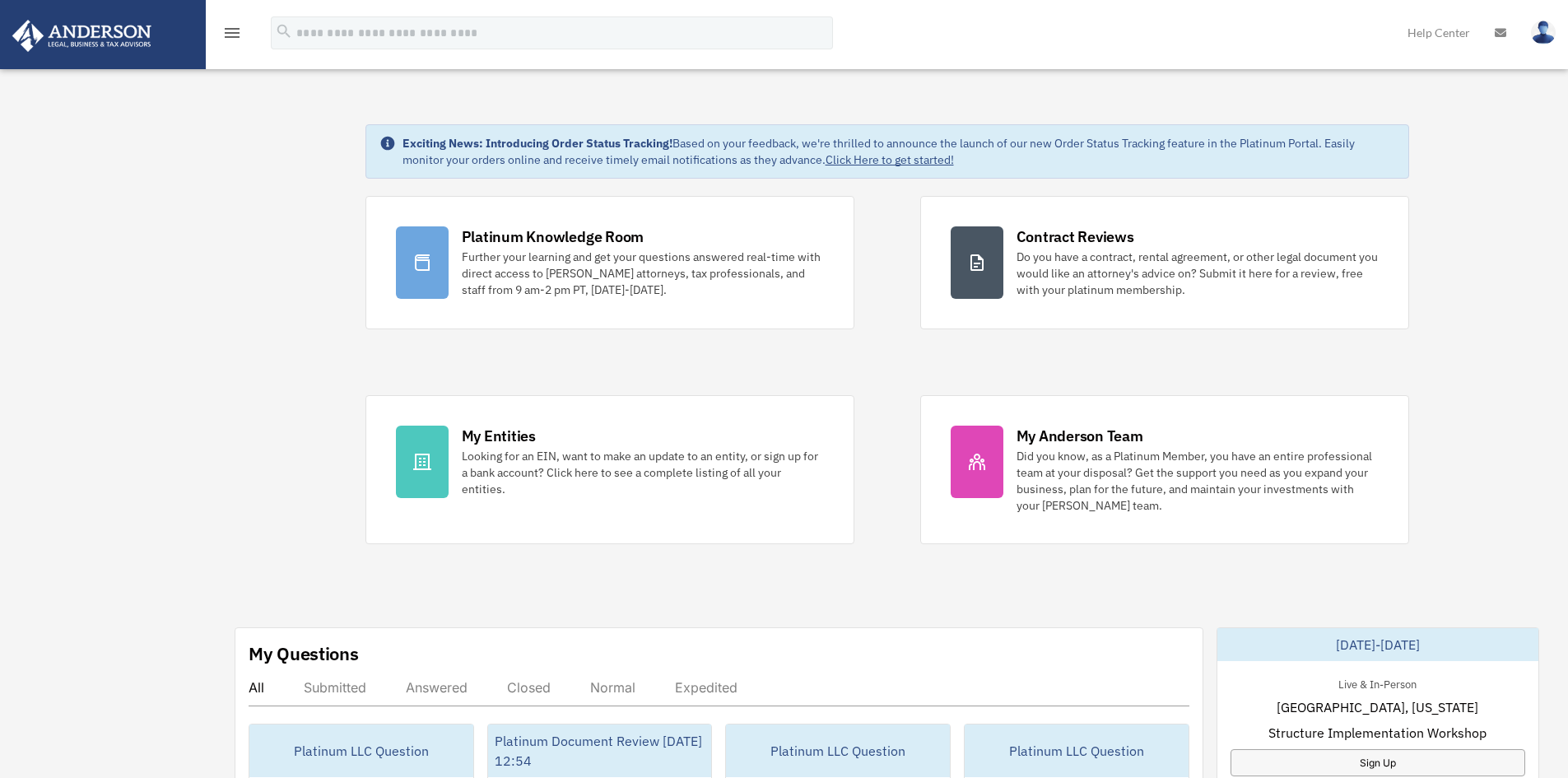
click at [232, 27] on icon "menu" at bounding box center [232, 33] width 20 height 20
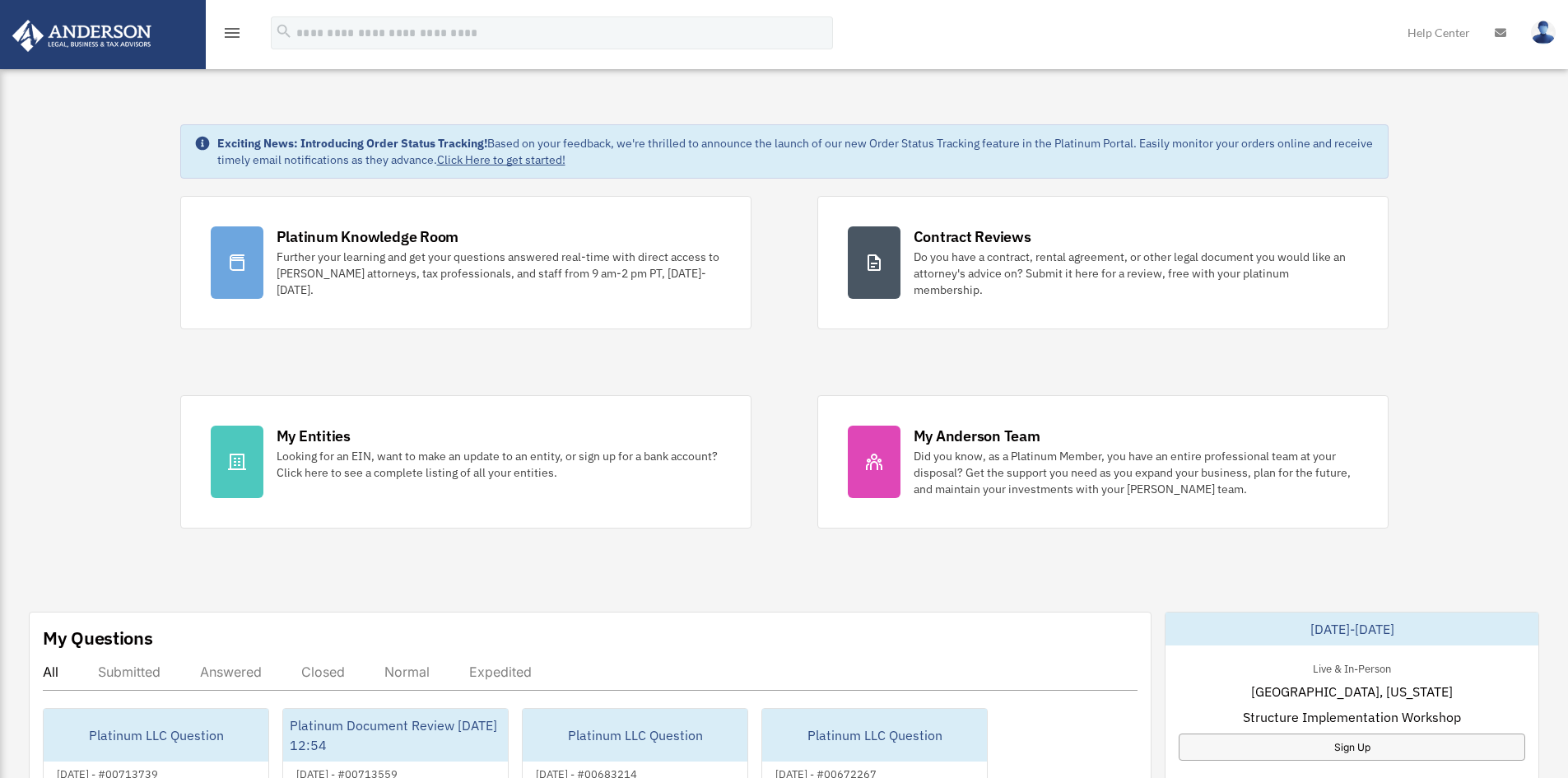
click at [231, 27] on icon "menu" at bounding box center [232, 33] width 20 height 20
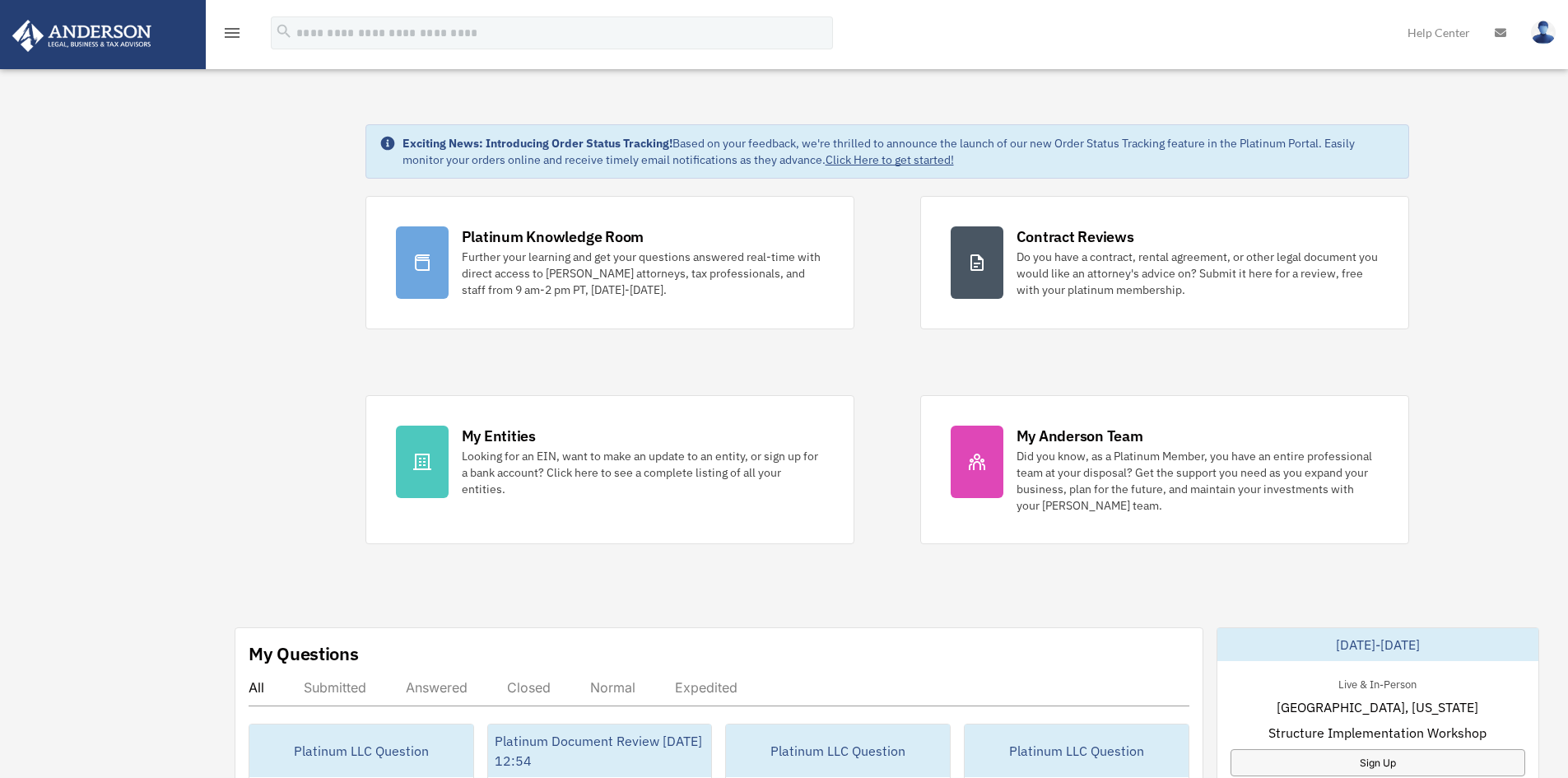
click at [231, 29] on icon "menu" at bounding box center [232, 33] width 20 height 20
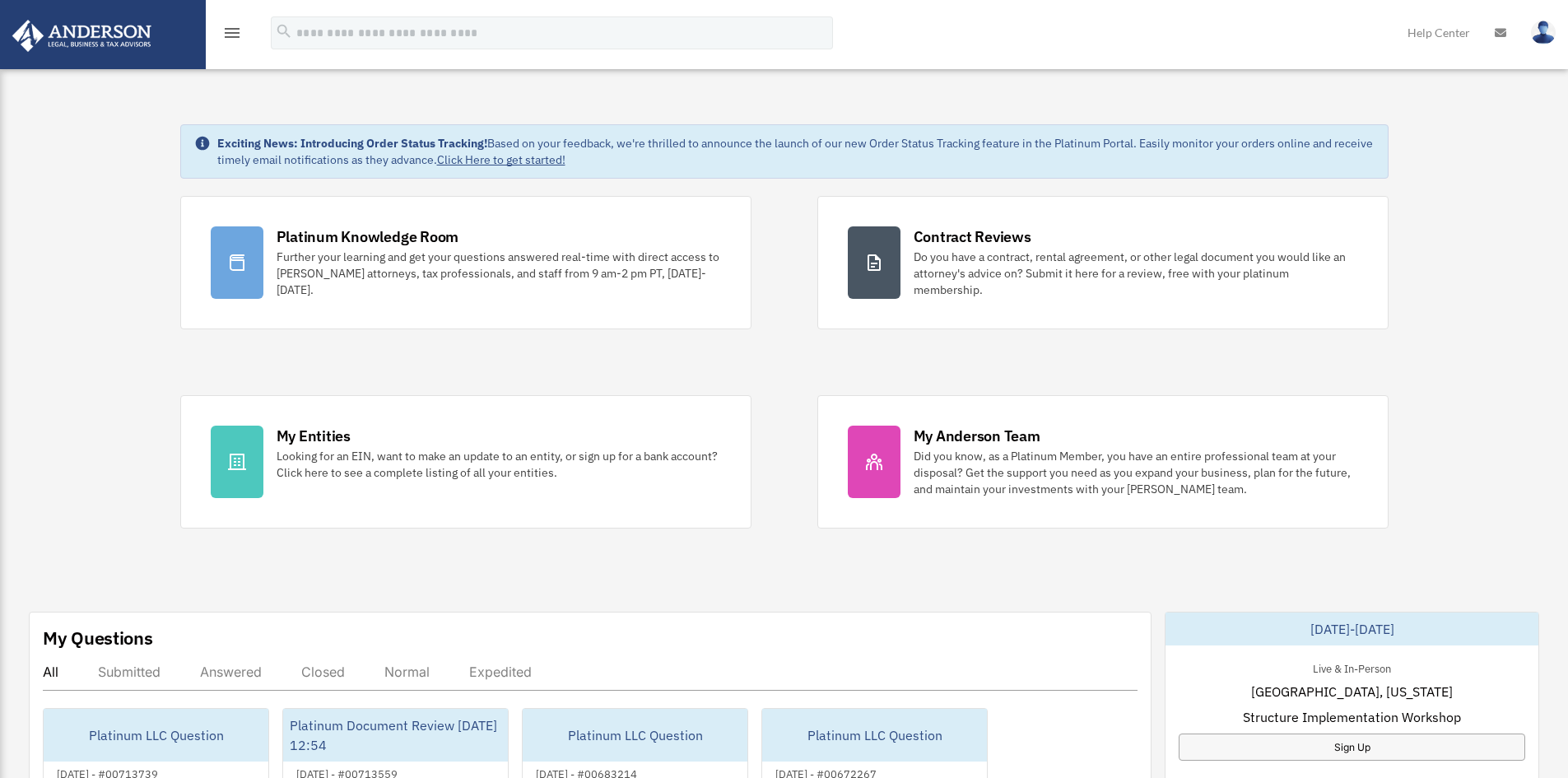
click at [231, 29] on icon "menu" at bounding box center [232, 33] width 20 height 20
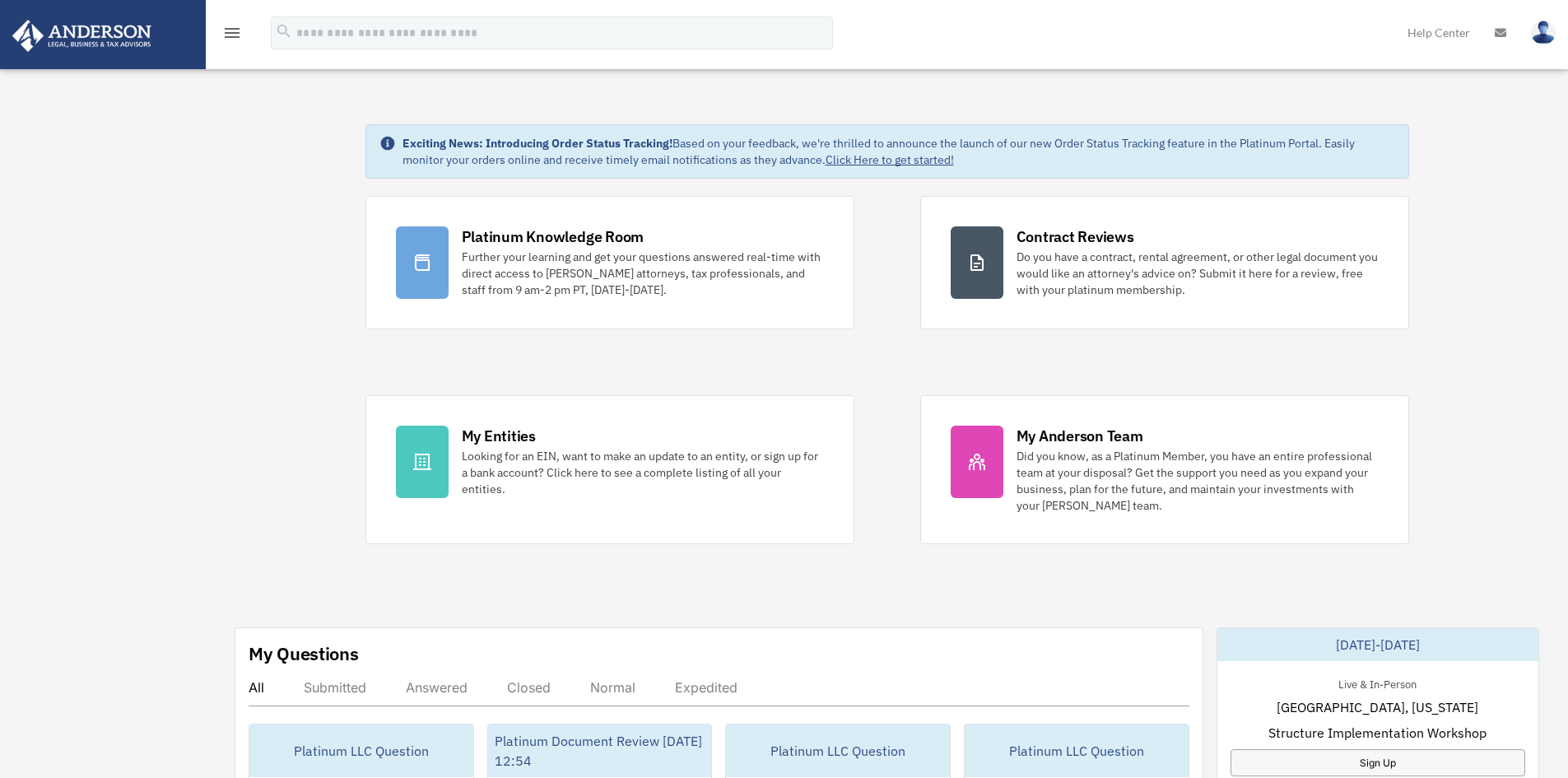
click at [169, 19] on link at bounding box center [102, 33] width 207 height 70
click at [232, 31] on icon "menu" at bounding box center [232, 33] width 20 height 20
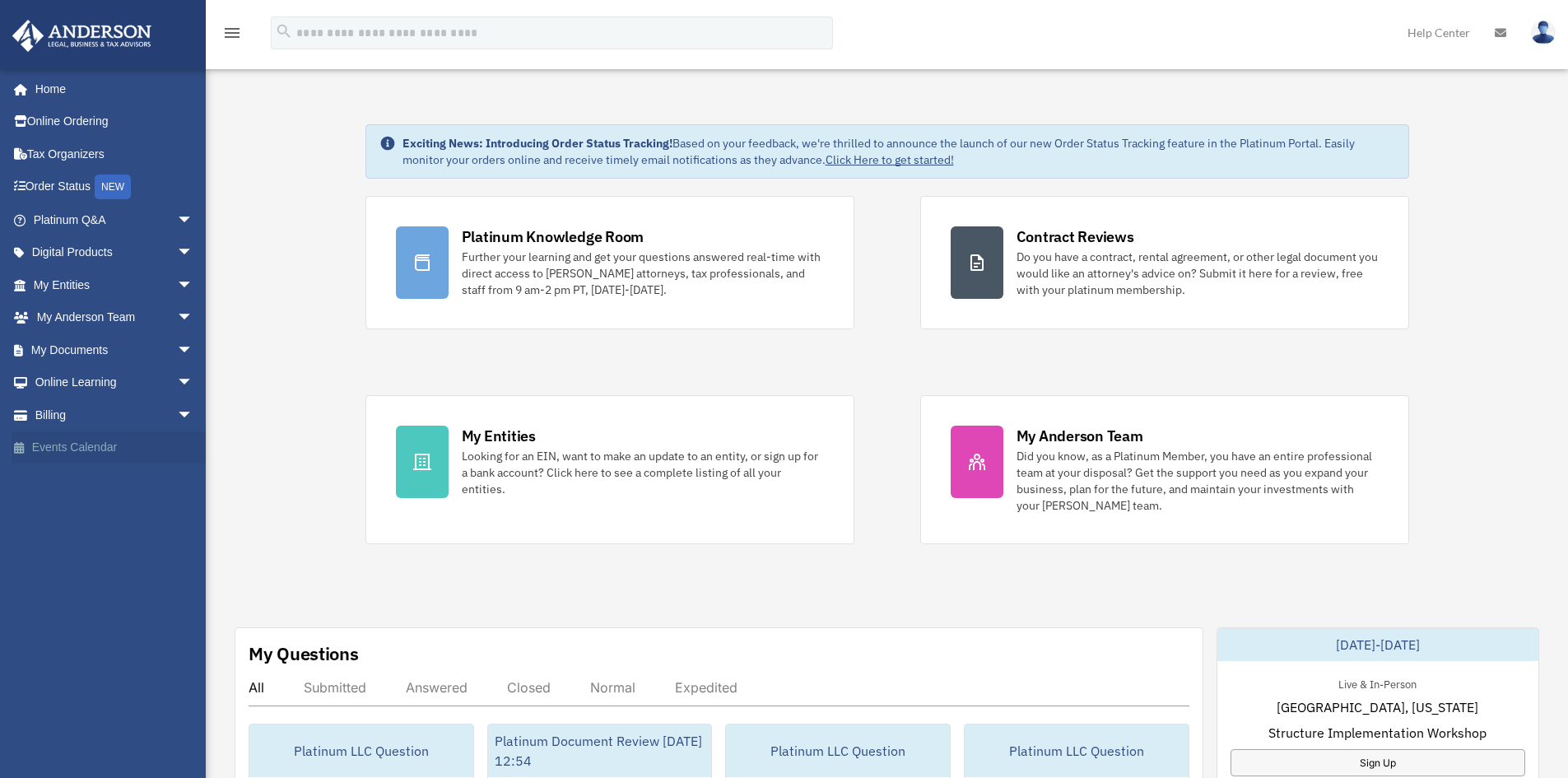
click at [87, 454] on link "Events Calendar" at bounding box center [114, 447] width 207 height 33
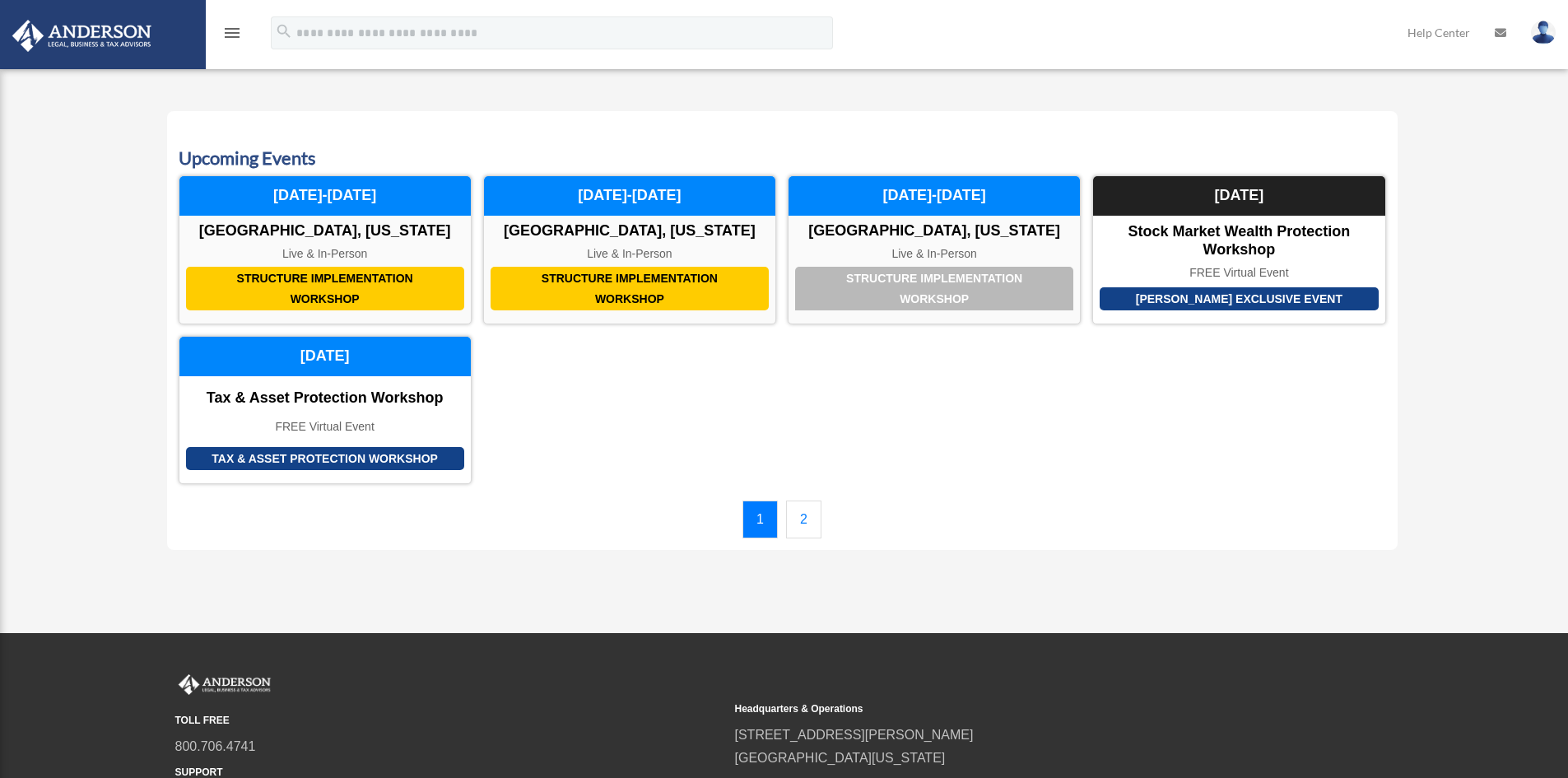
click at [805, 519] on link "2" at bounding box center [803, 520] width 35 height 38
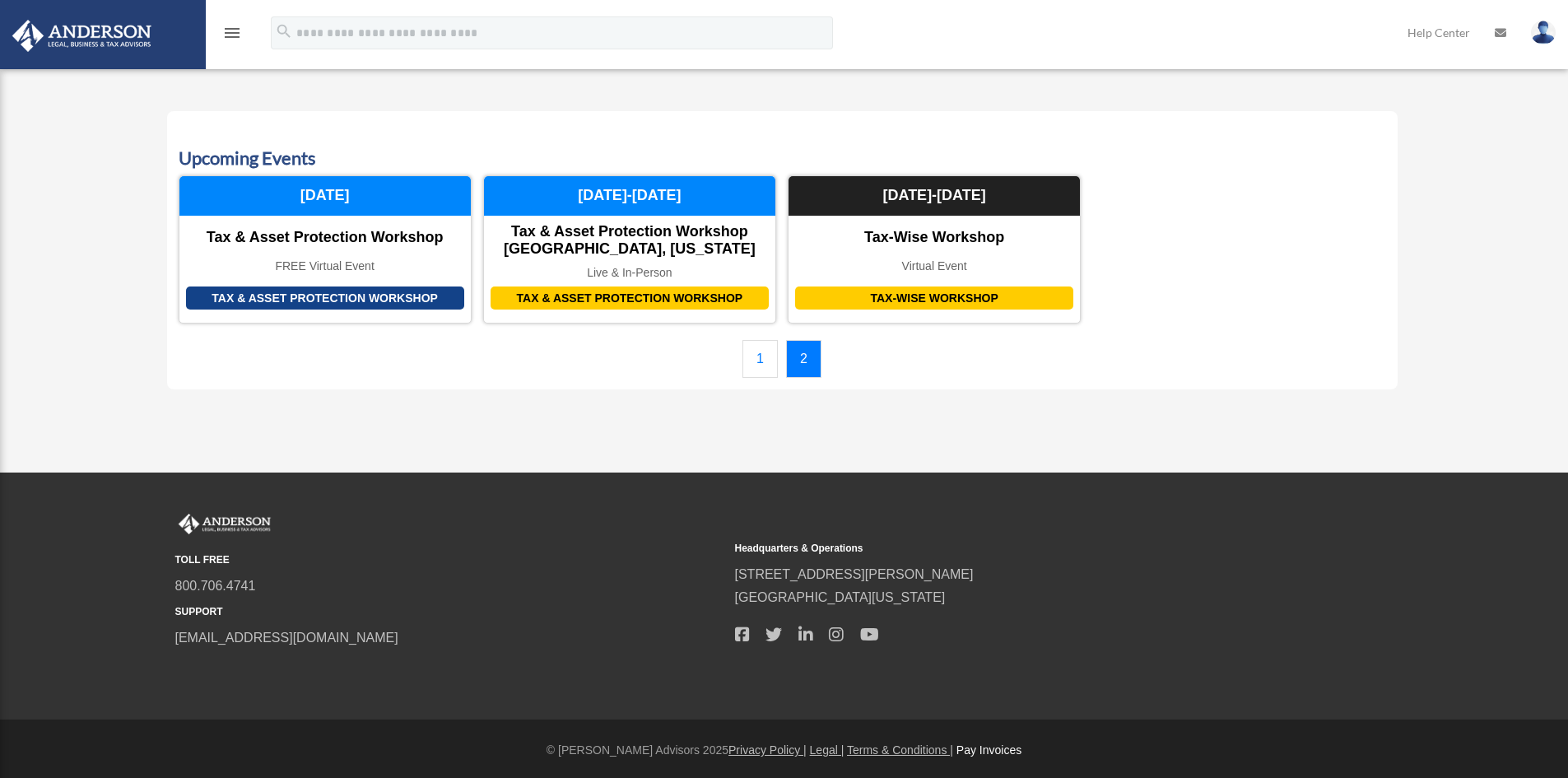
click at [968, 749] on link "Pay Invoices" at bounding box center [989, 749] width 65 height 13
